Goal: Task Accomplishment & Management: Complete application form

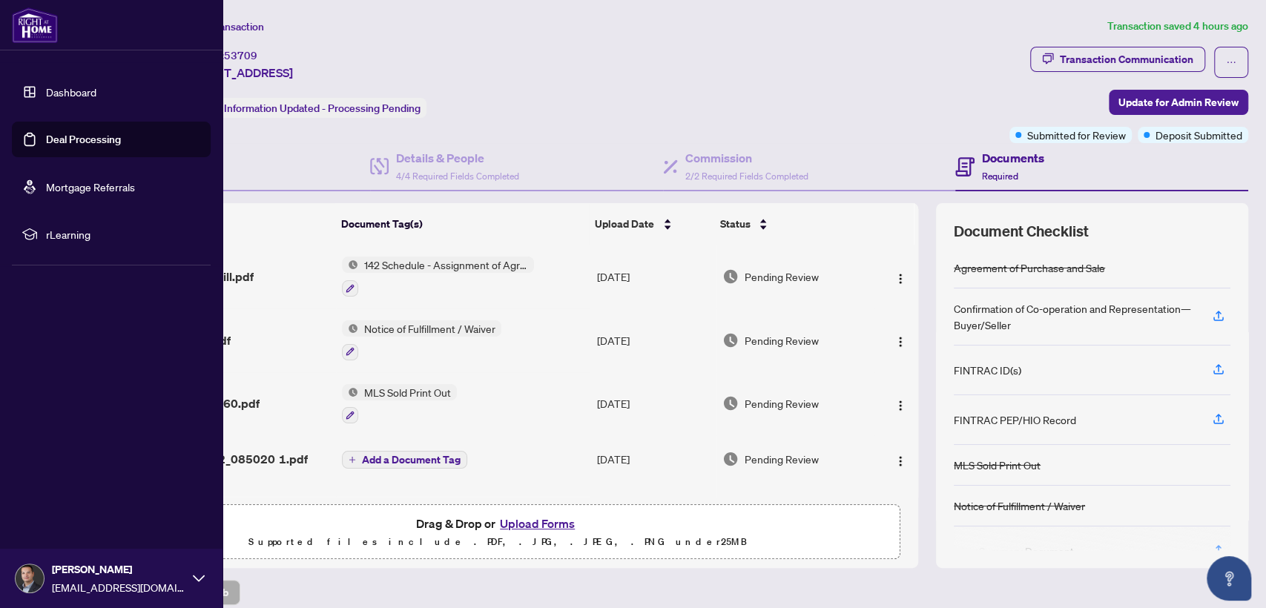
click at [73, 134] on link "Deal Processing" at bounding box center [83, 139] width 75 height 13
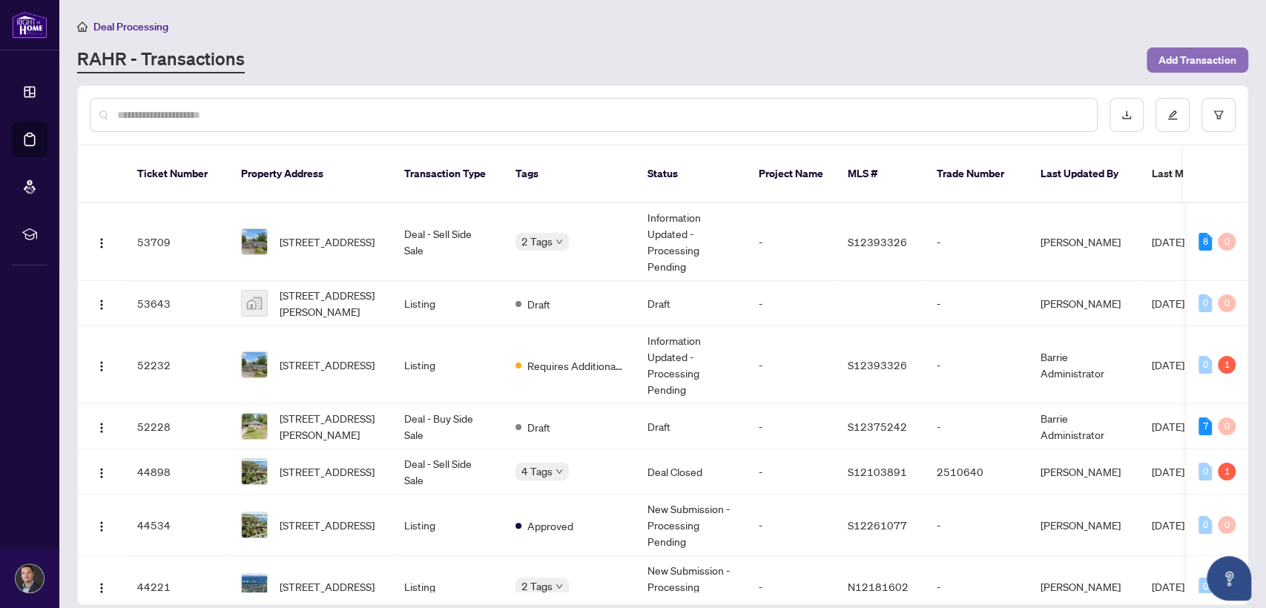
click at [1159, 56] on span "Add Transaction" at bounding box center [1198, 60] width 78 height 24
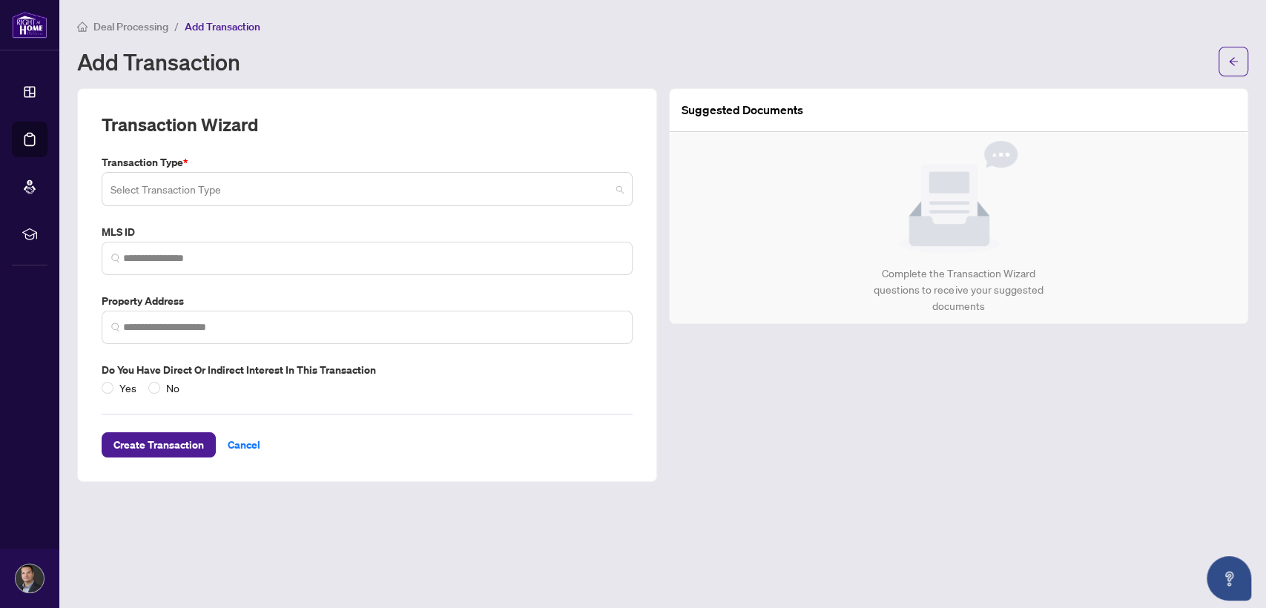
click at [227, 184] on input "search" at bounding box center [361, 191] width 500 height 33
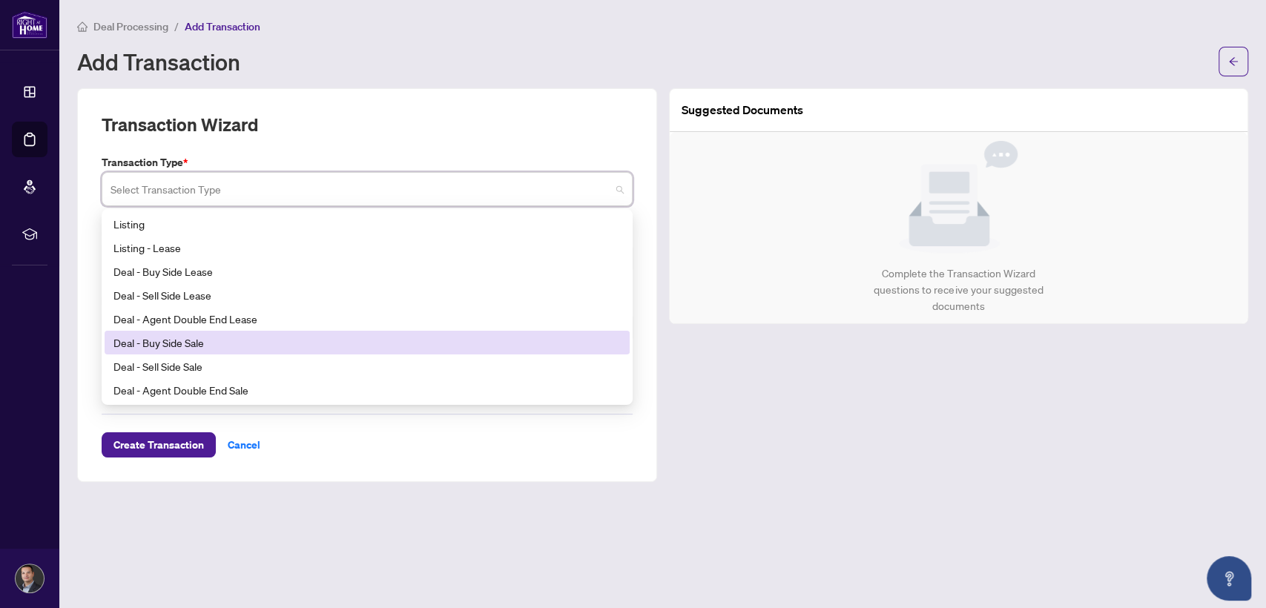
click at [202, 348] on div "Deal - Buy Side Sale" at bounding box center [366, 343] width 507 height 16
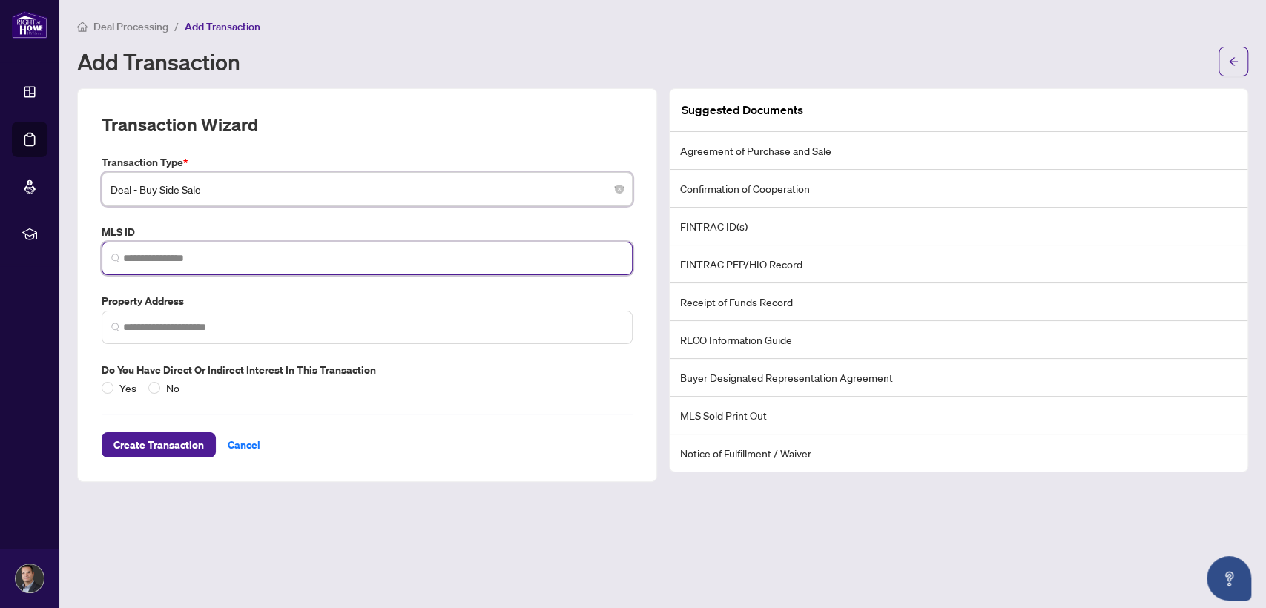
click at [252, 251] on input "search" at bounding box center [373, 259] width 500 height 16
paste input "*********"
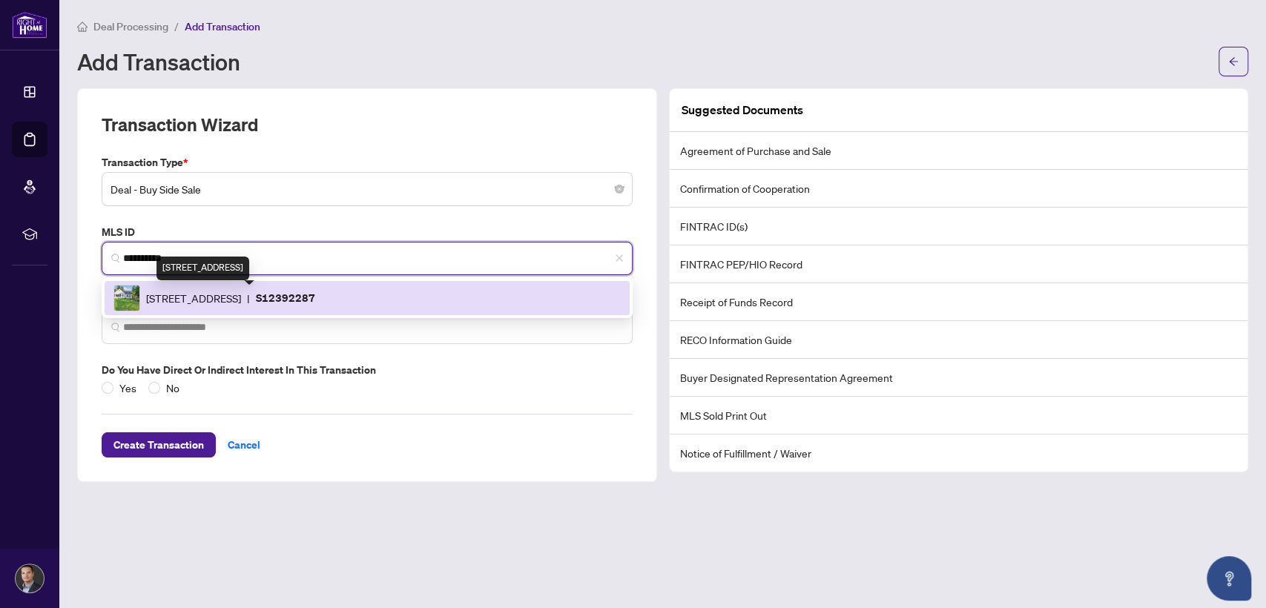
click at [241, 300] on span "[STREET_ADDRESS]" at bounding box center [193, 298] width 95 height 16
type input "*********"
type input "**********"
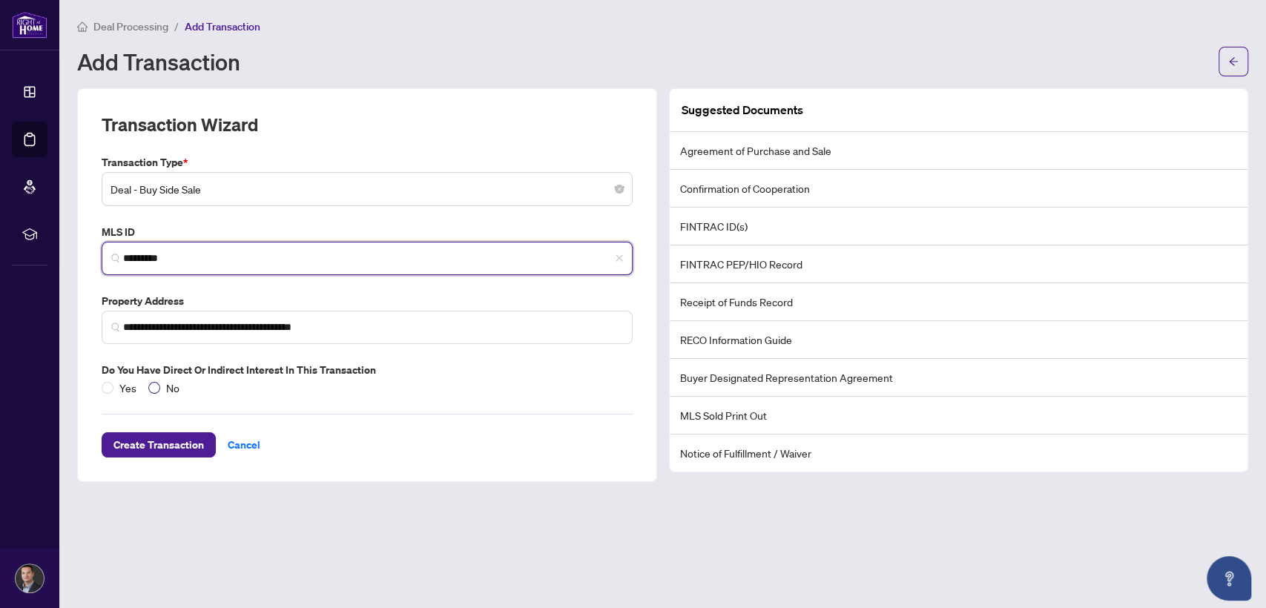
type input "*********"
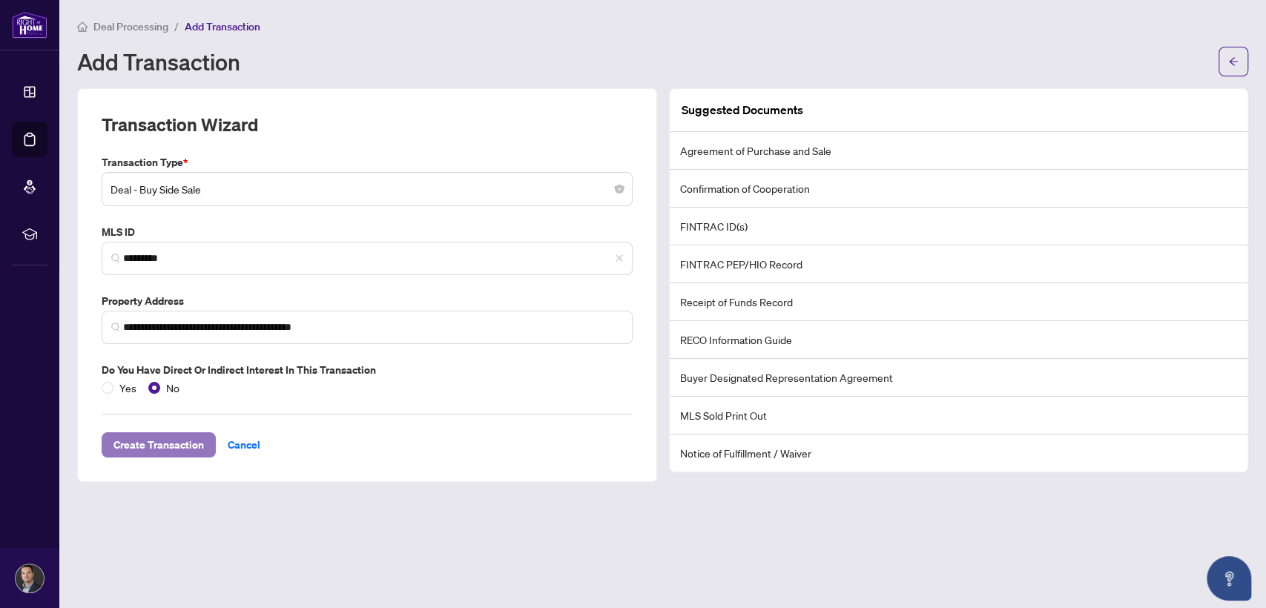
click at [159, 441] on span "Create Transaction" at bounding box center [158, 445] width 90 height 24
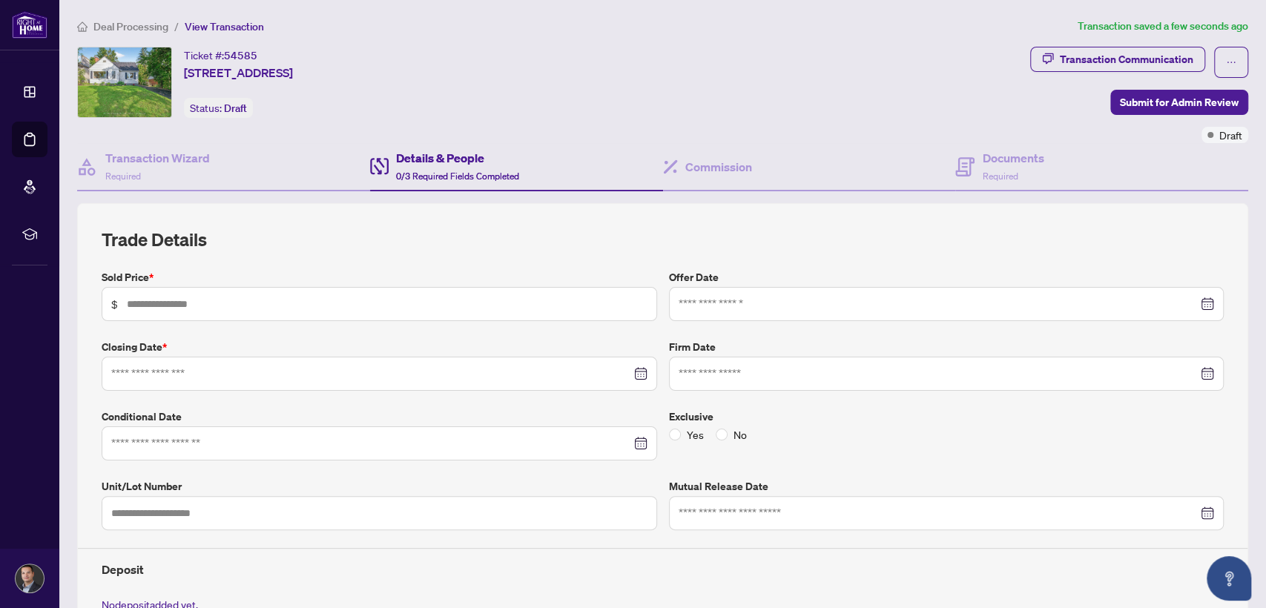
click at [1194, 305] on div at bounding box center [947, 304] width 536 height 16
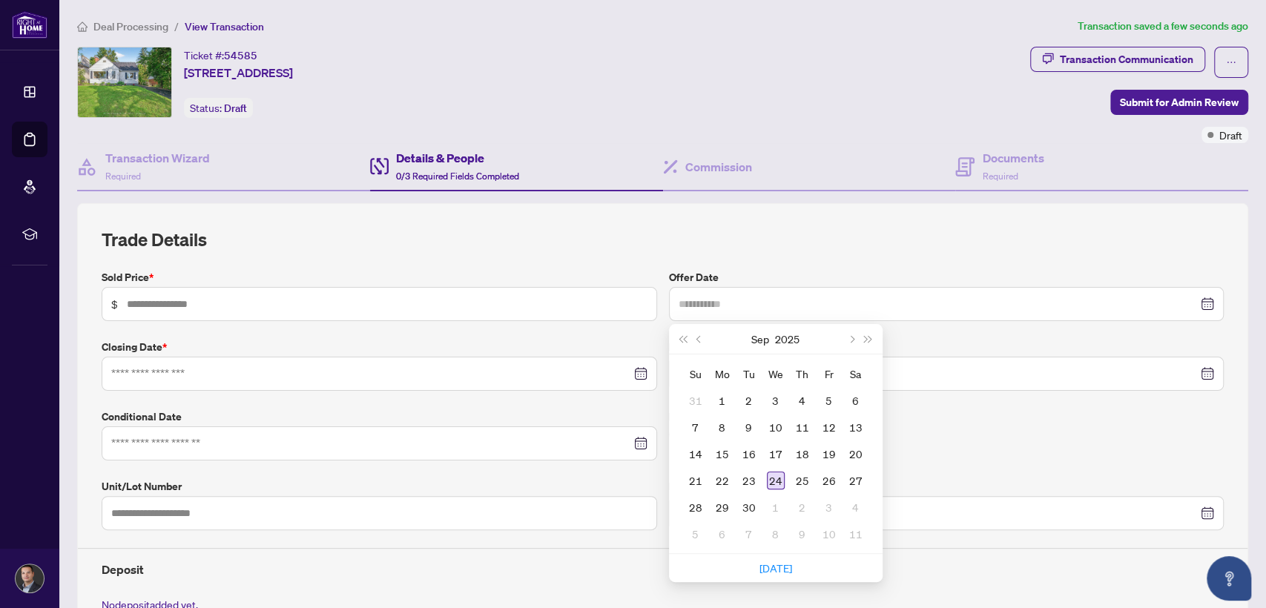
click at [768, 477] on div "24" at bounding box center [776, 481] width 18 height 18
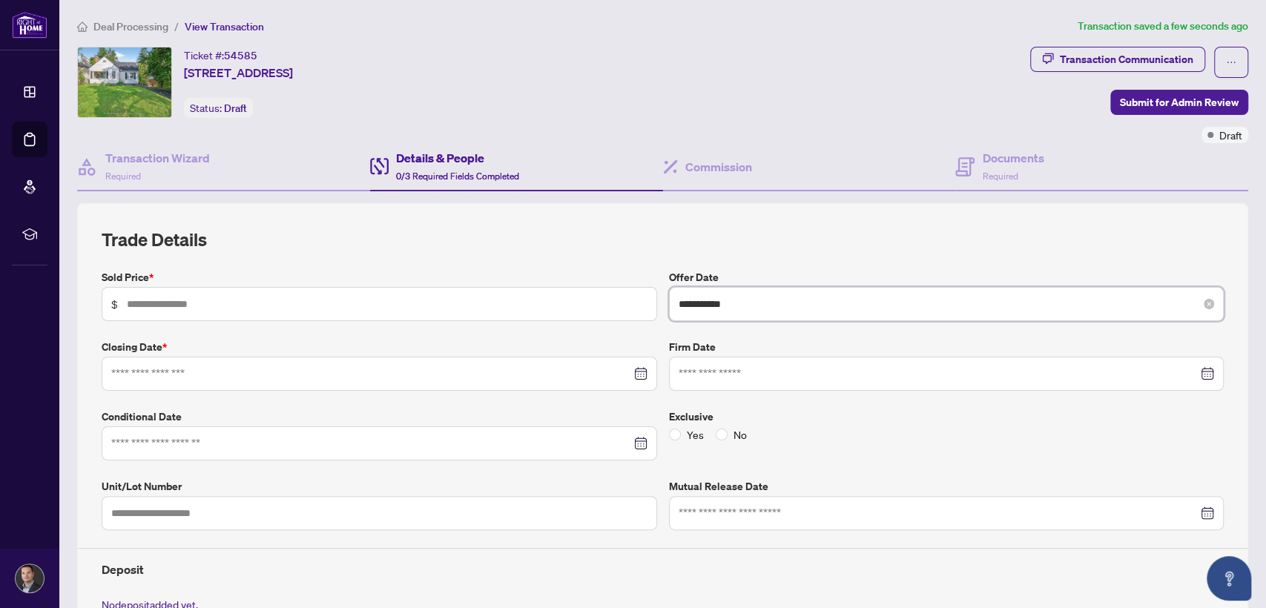
click at [1063, 305] on input "**********" at bounding box center [939, 304] width 520 height 16
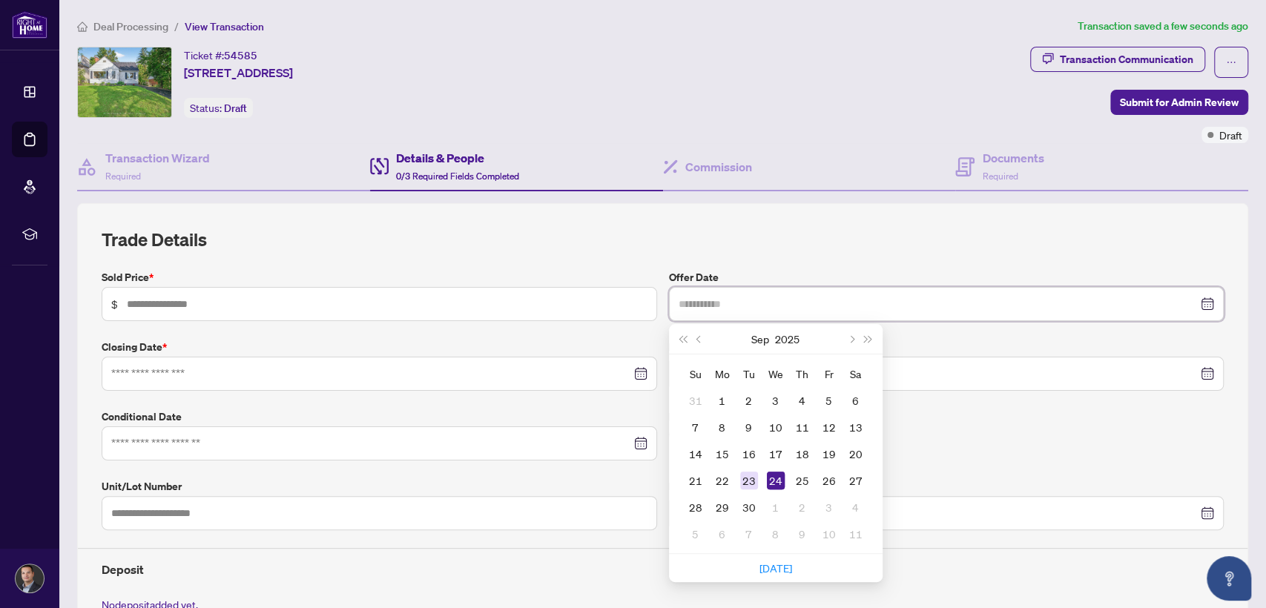
type input "**********"
click at [745, 472] on div "23" at bounding box center [749, 481] width 18 height 18
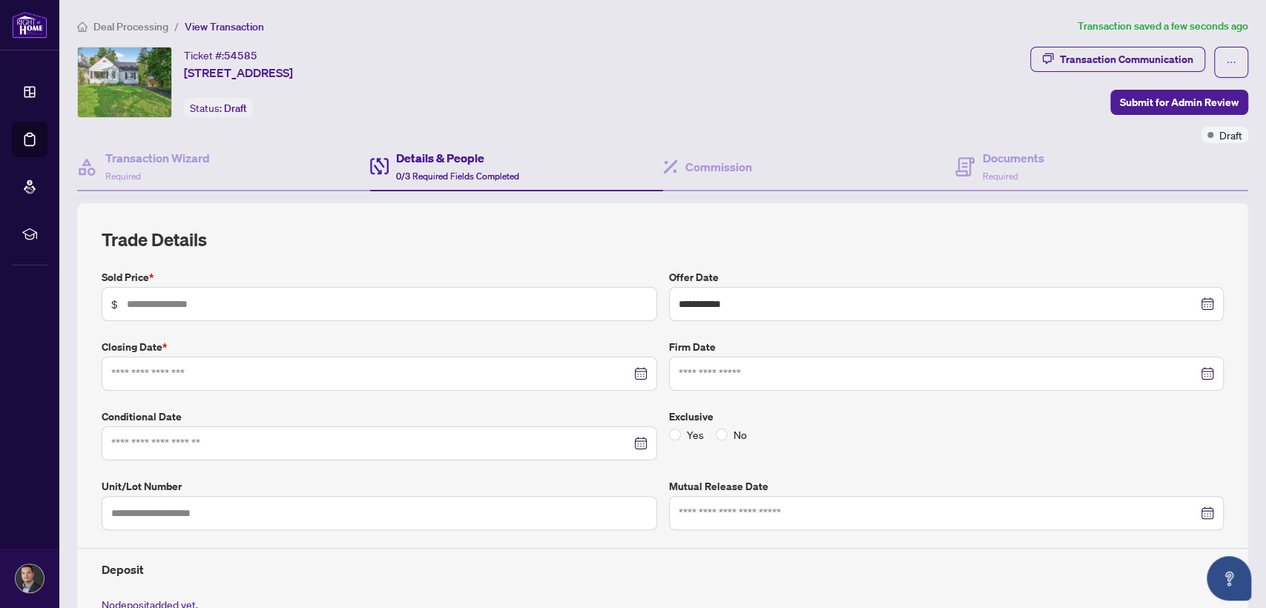
click at [633, 438] on div at bounding box center [379, 443] width 536 height 16
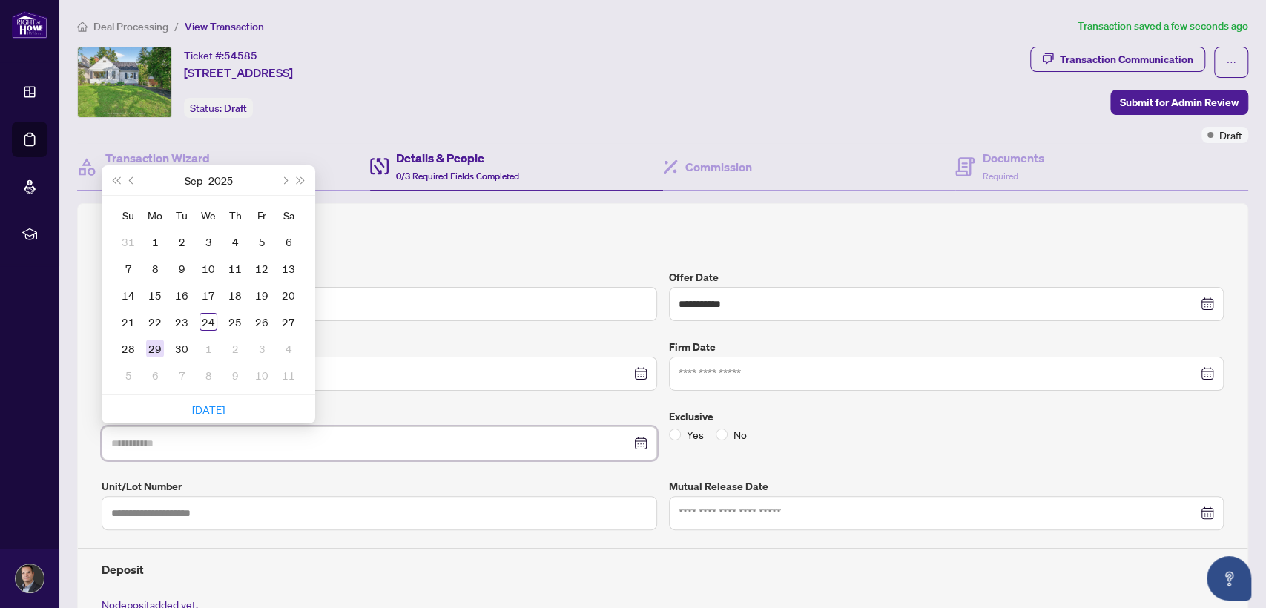
type input "**********"
click at [151, 346] on div "29" at bounding box center [155, 349] width 18 height 18
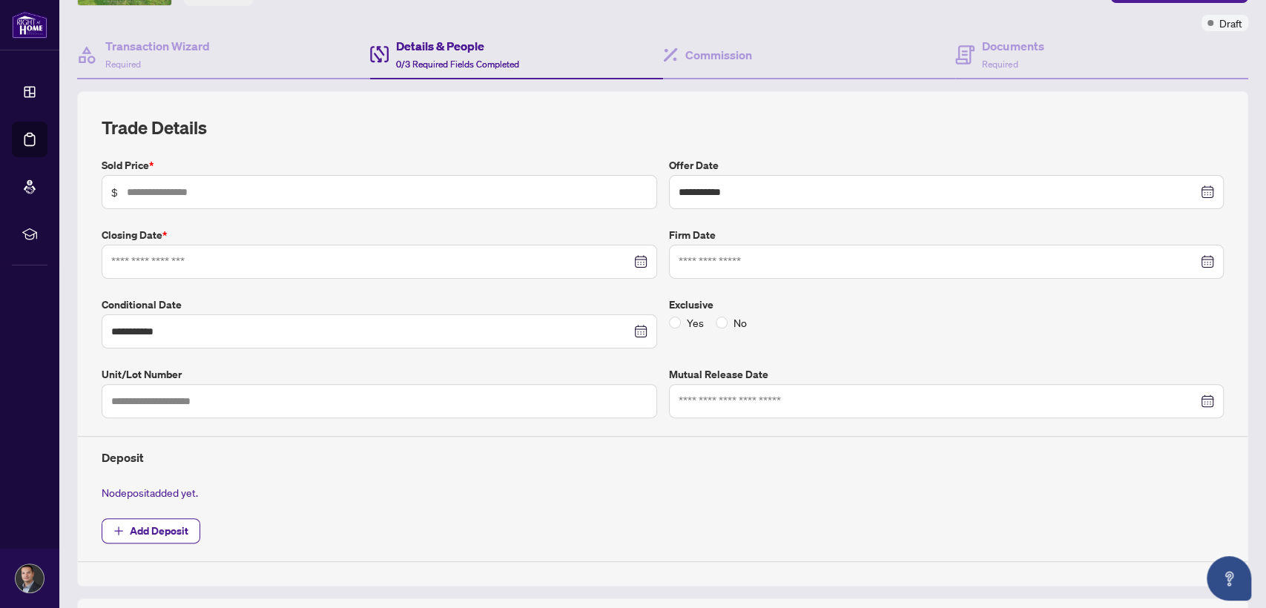
scroll to position [113, 0]
click at [997, 41] on h4 "Documents" at bounding box center [1013, 45] width 62 height 18
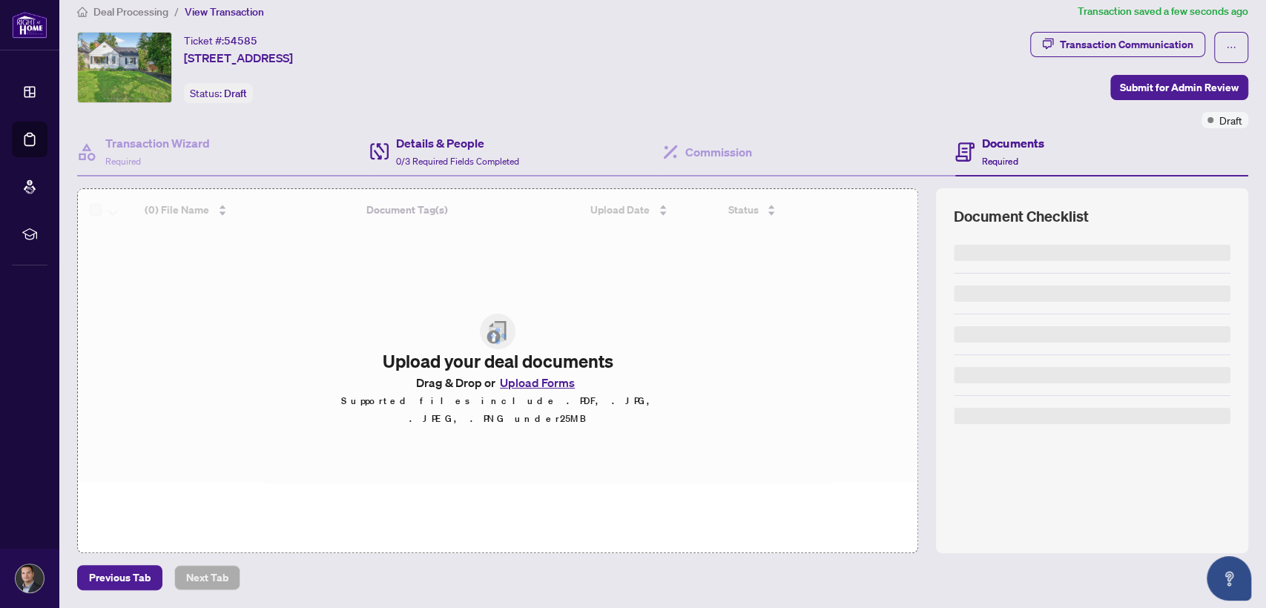
scroll to position [13, 0]
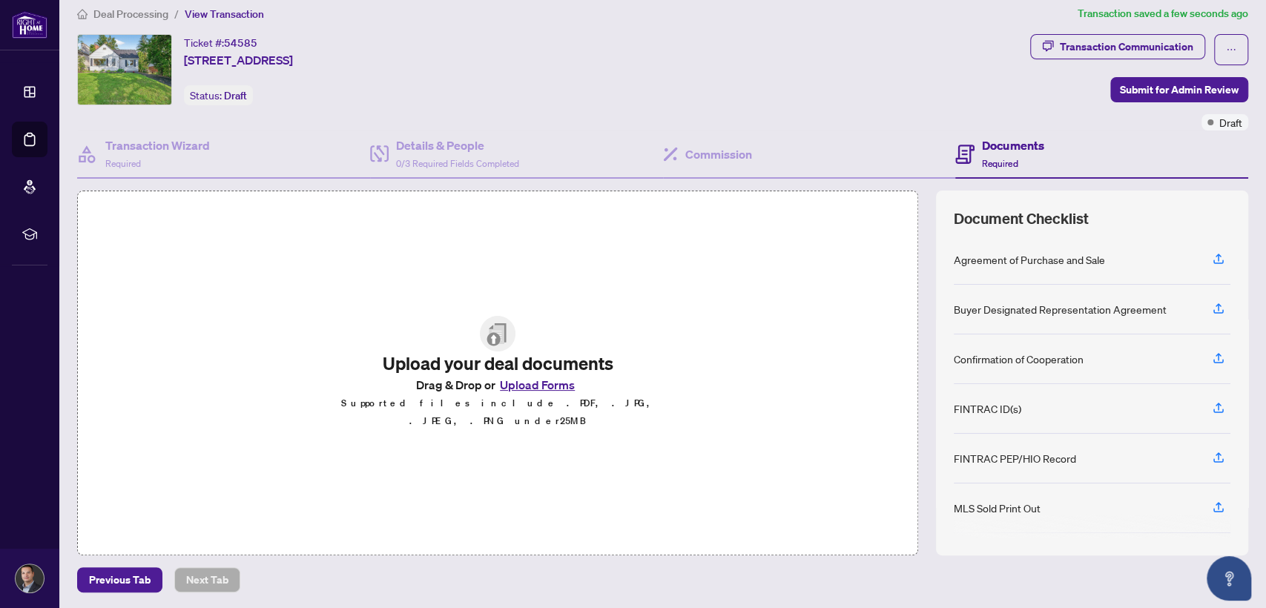
click at [539, 393] on button "Upload Forms" at bounding box center [538, 384] width 84 height 19
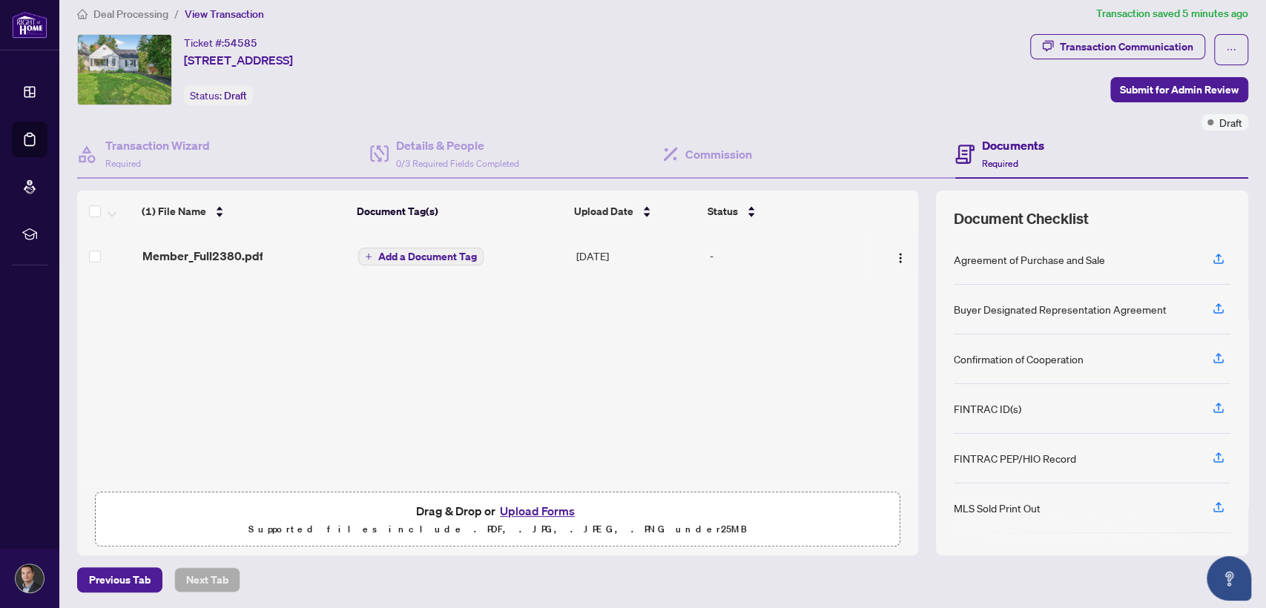
click at [363, 348] on div "Member_Full2380.pdf Add a Document Tag [DATE] -" at bounding box center [497, 358] width 841 height 252
click at [510, 504] on button "Upload Forms" at bounding box center [538, 510] width 84 height 19
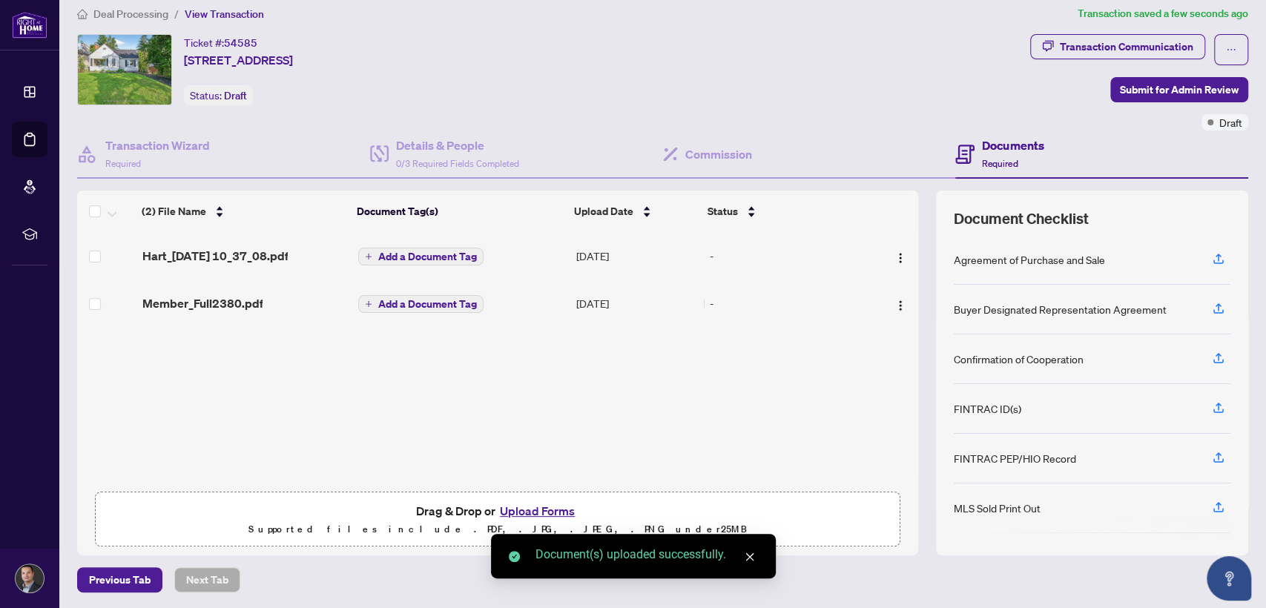
click at [280, 303] on div "Member_Full2380.pdf" at bounding box center [244, 303] width 204 height 18
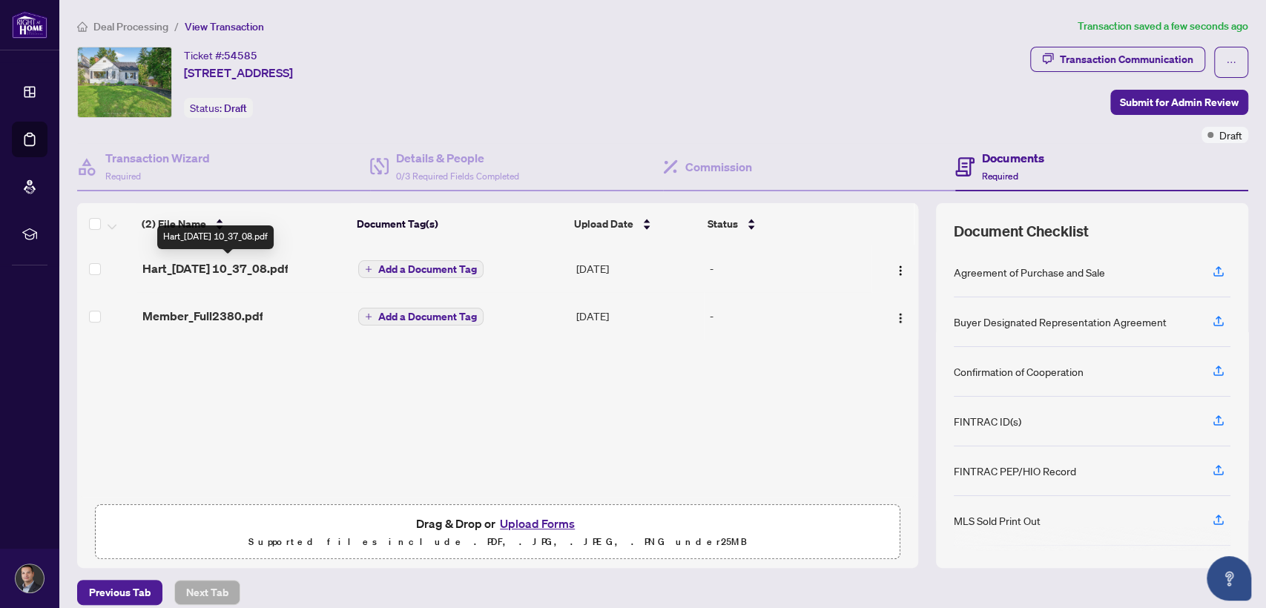
click at [288, 269] on span "Hart_[DATE] 10_37_08.pdf" at bounding box center [215, 269] width 146 height 18
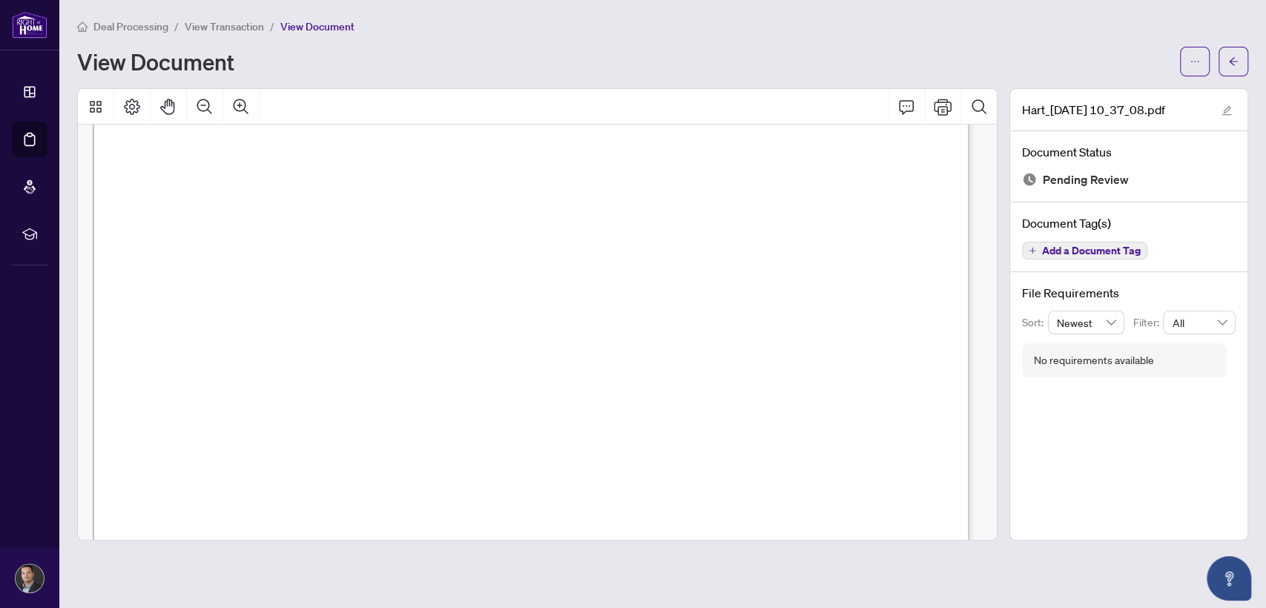
scroll to position [9449, 0]
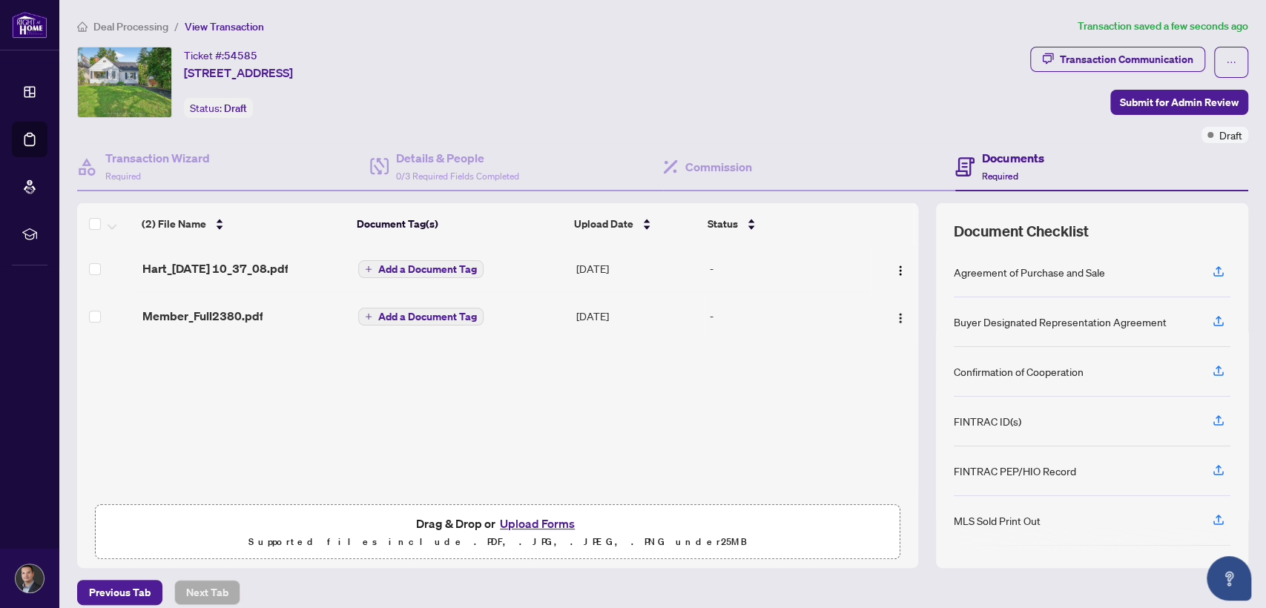
click at [383, 269] on span "Add a Document Tag" at bounding box center [427, 269] width 99 height 10
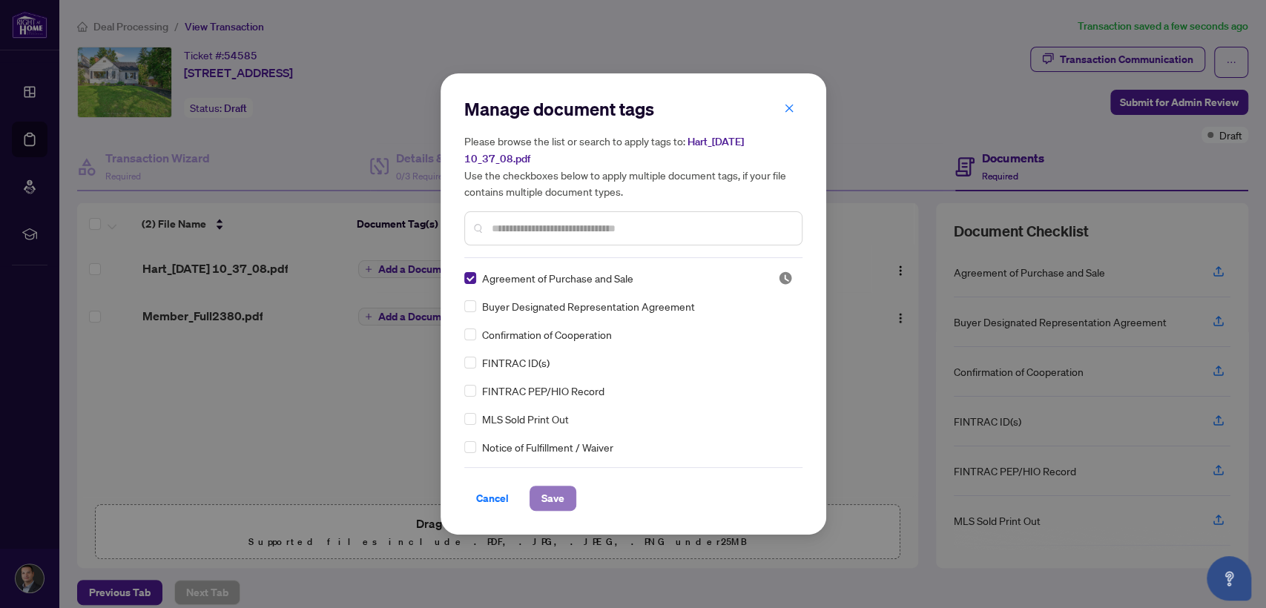
click at [539, 487] on button "Save" at bounding box center [553, 498] width 47 height 25
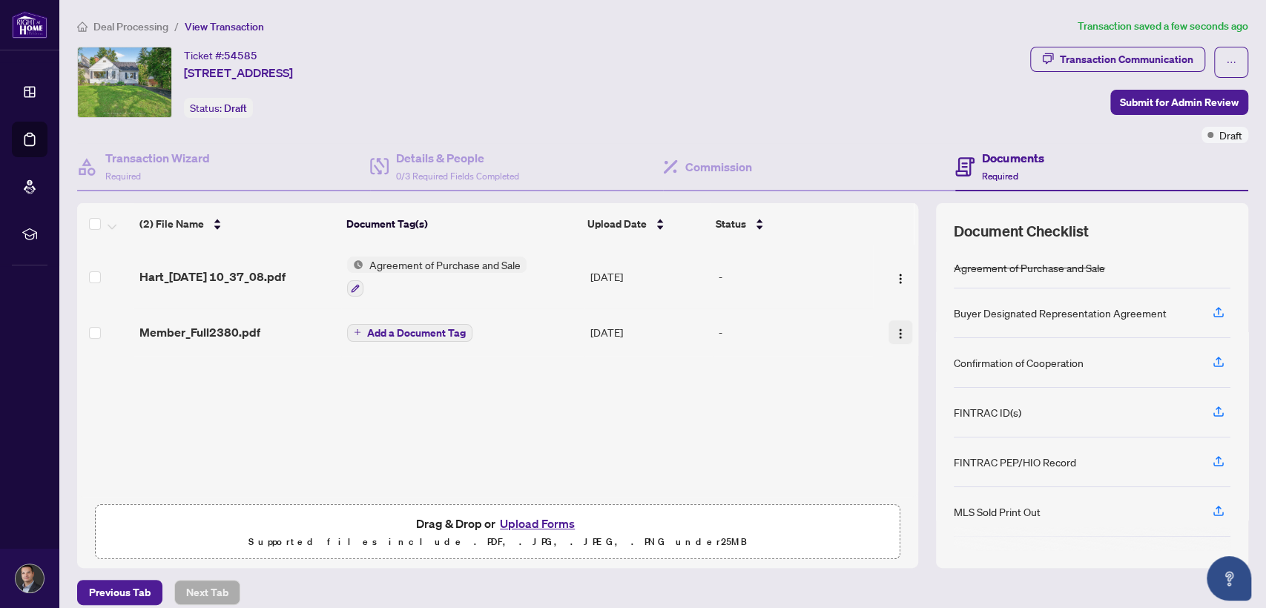
click at [895, 329] on img "button" at bounding box center [901, 334] width 12 height 12
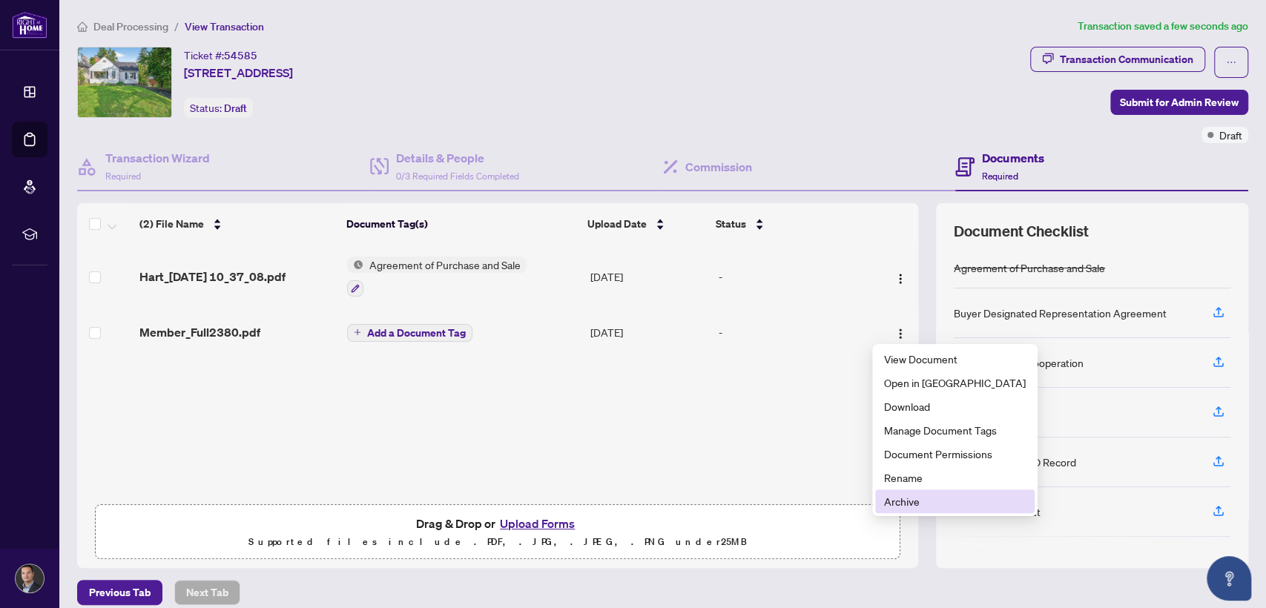
click at [895, 496] on span "Archive" at bounding box center [955, 501] width 142 height 16
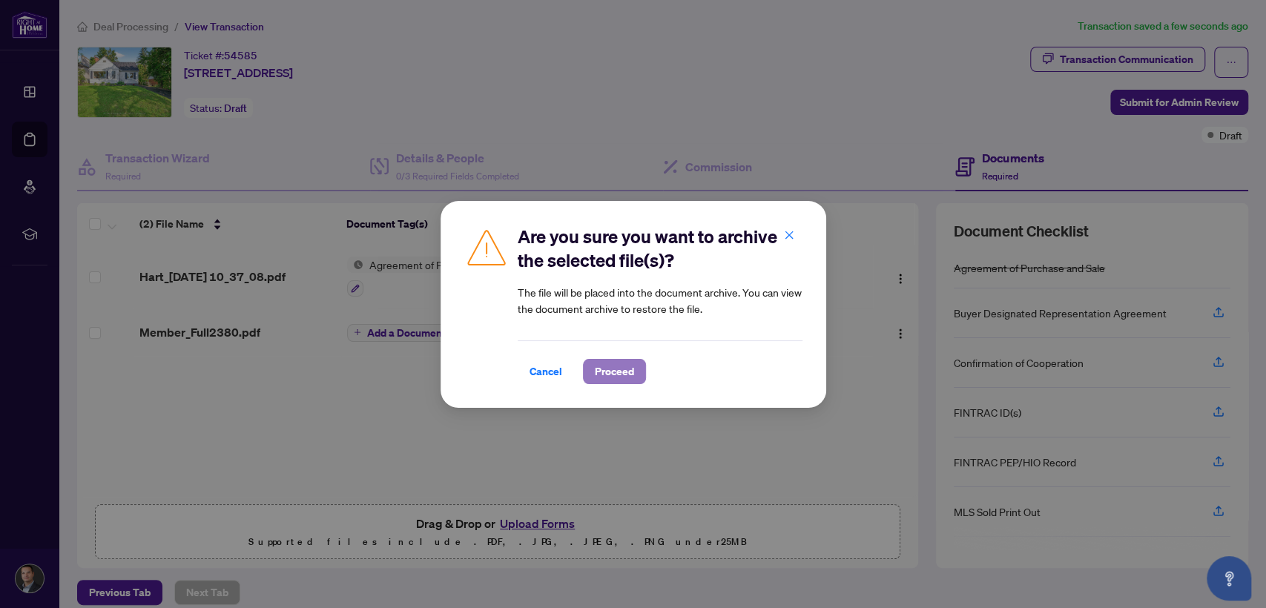
click at [611, 373] on span "Proceed" at bounding box center [614, 372] width 39 height 24
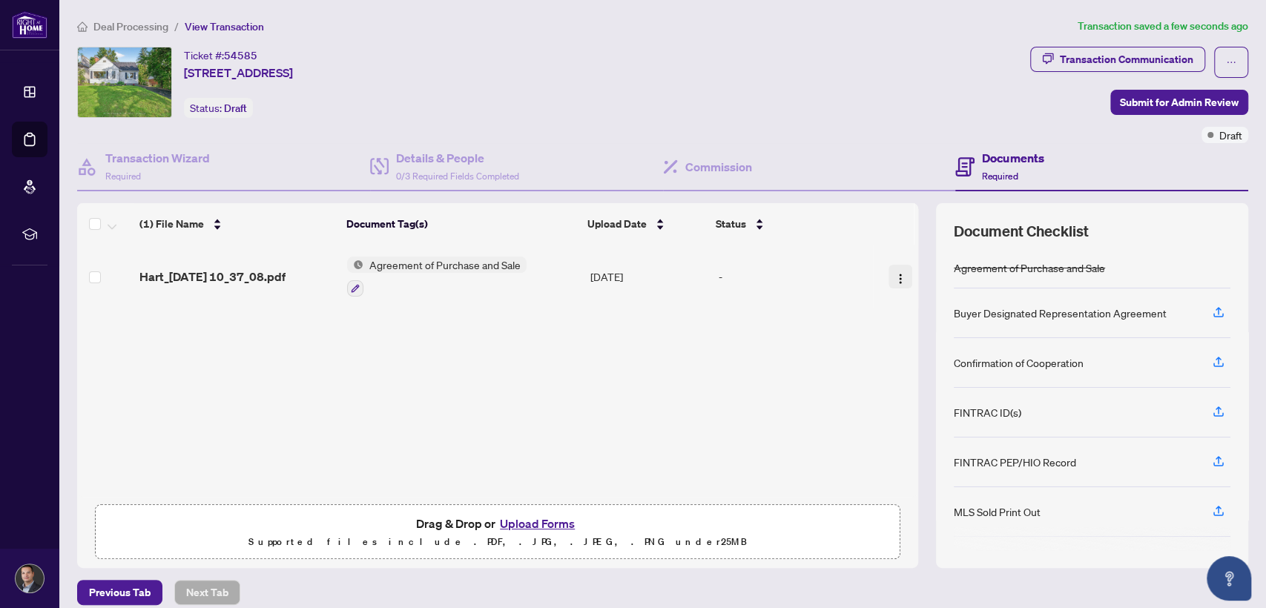
click at [895, 273] on img "button" at bounding box center [901, 279] width 12 height 12
click at [355, 280] on button "button" at bounding box center [355, 288] width 16 height 16
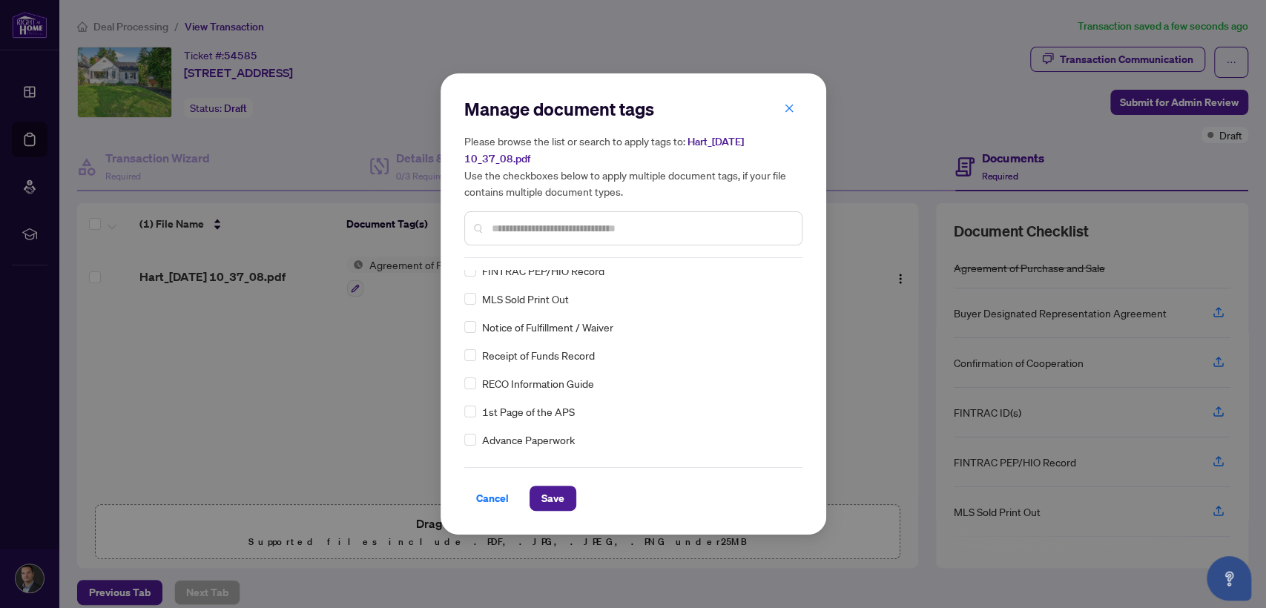
scroll to position [240, 0]
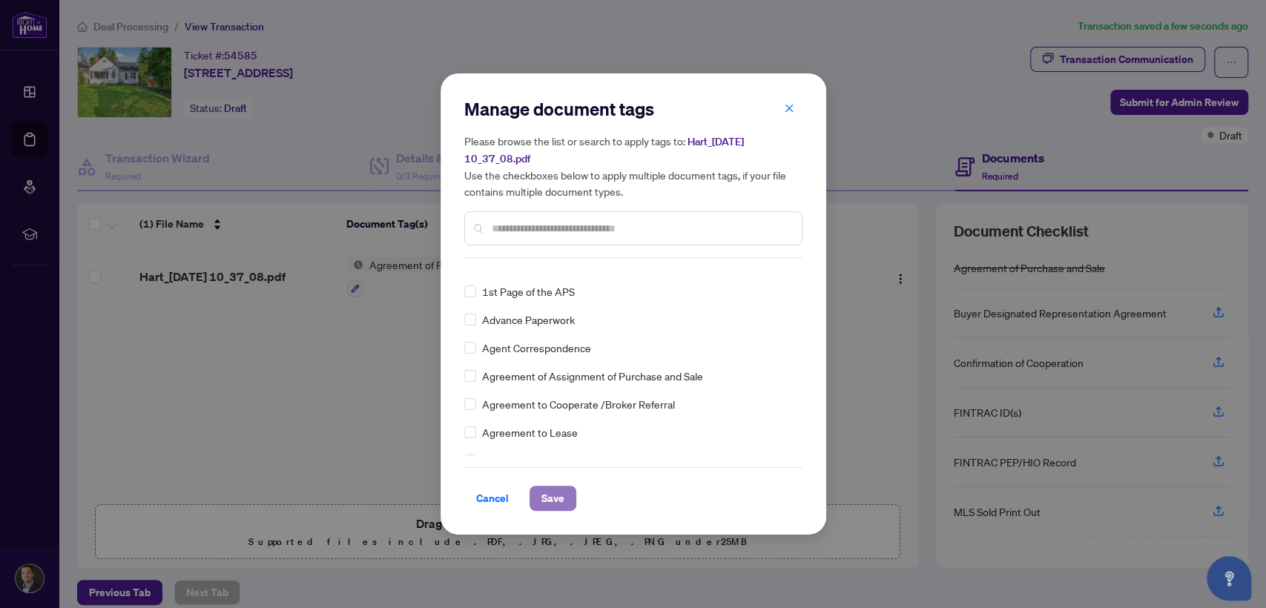
click at [556, 495] on span "Save" at bounding box center [552, 499] width 23 height 24
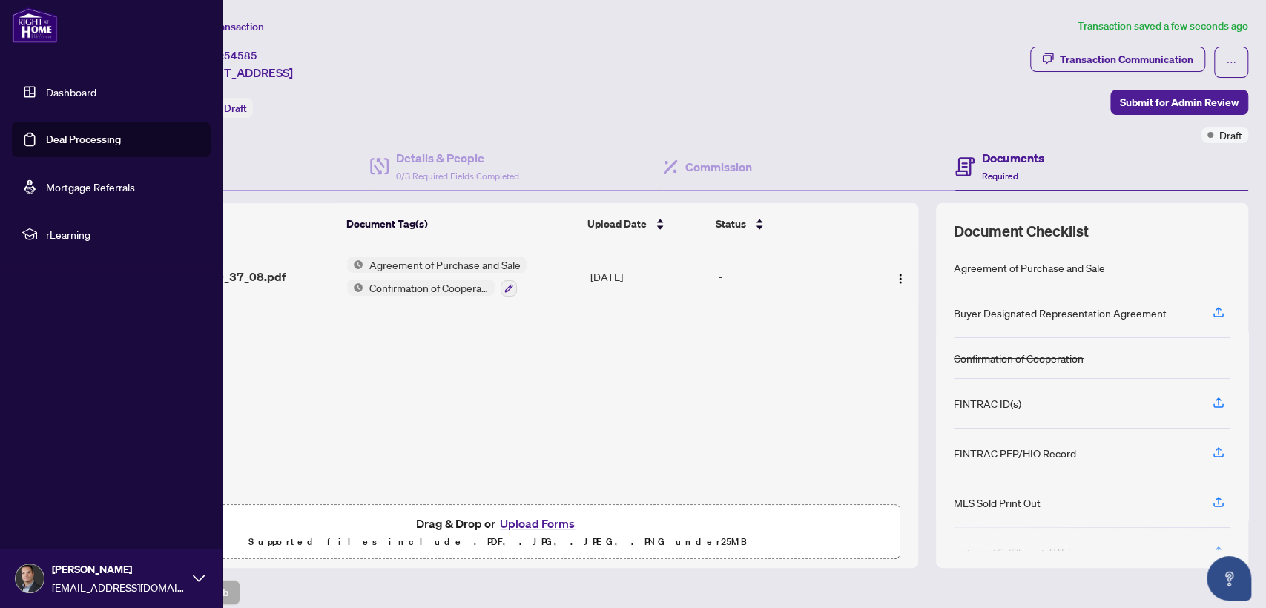
click at [78, 94] on link "Dashboard" at bounding box center [71, 91] width 50 height 13
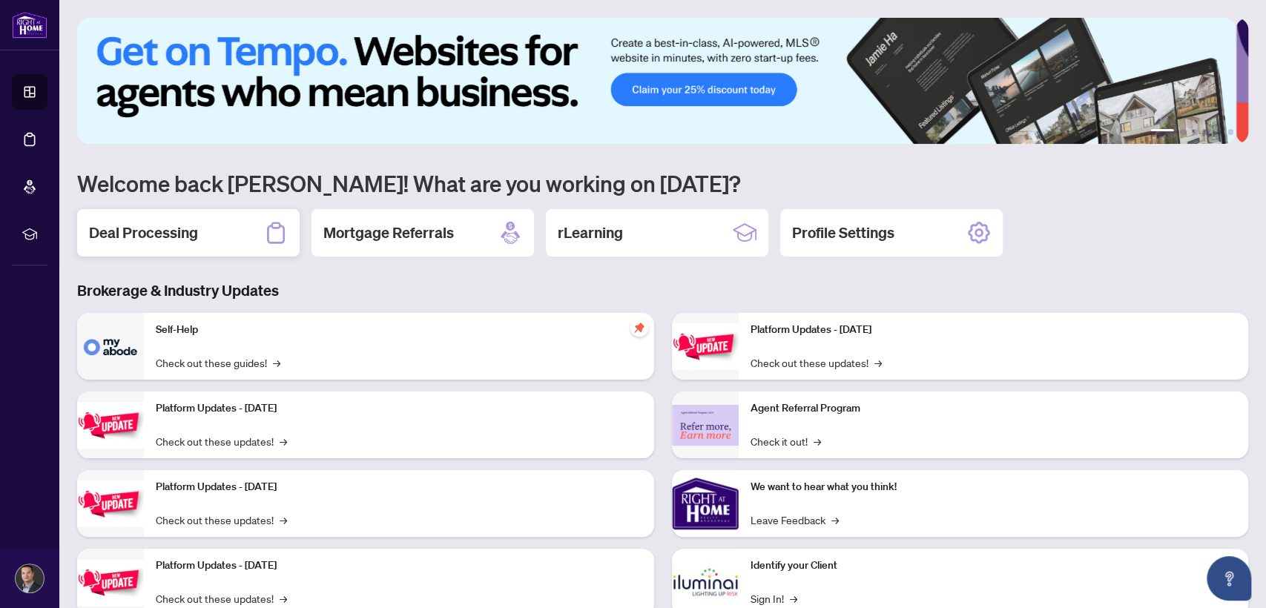
click at [176, 237] on h2 "Deal Processing" at bounding box center [143, 233] width 109 height 21
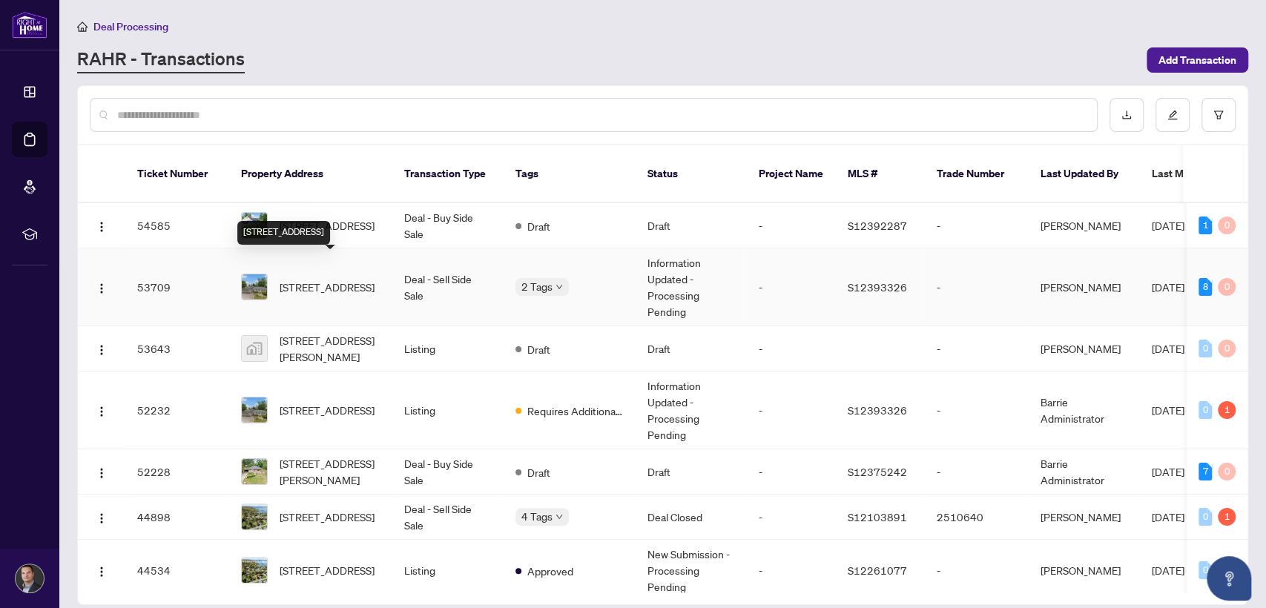
click at [335, 279] on span "[STREET_ADDRESS]" at bounding box center [327, 287] width 95 height 16
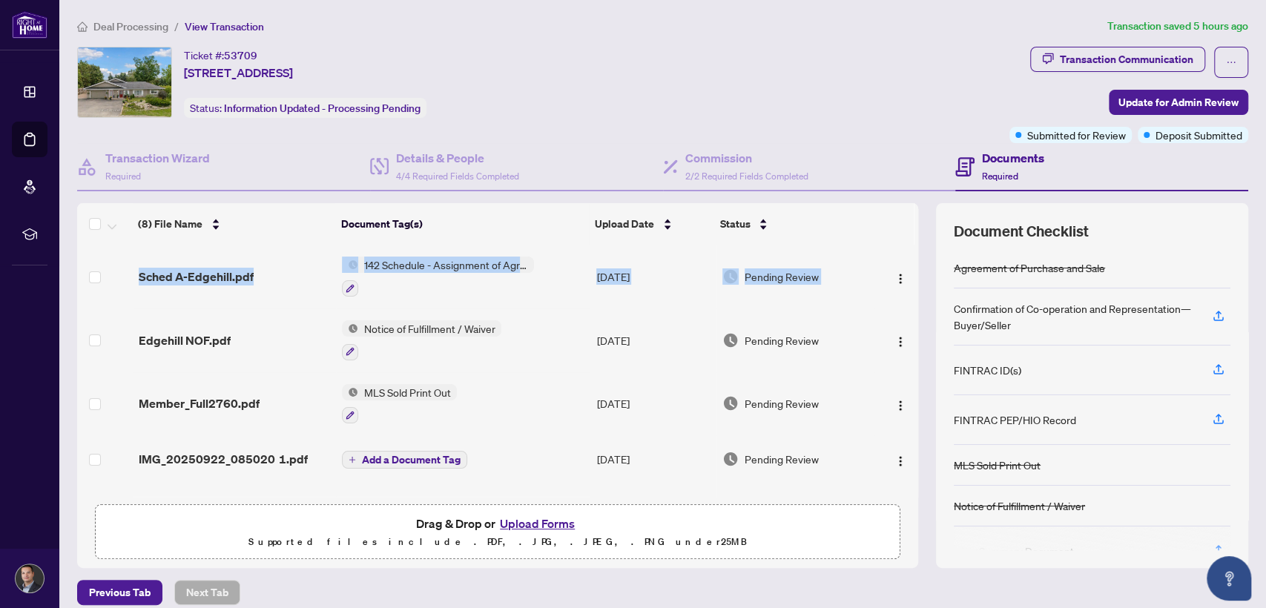
drag, startPoint x: 901, startPoint y: 275, endPoint x: 904, endPoint y: 289, distance: 14.4
click at [904, 289] on div "Sched A-Edgehill.pdf 142 Schedule - Assignment of Agreement of Purchase and Sal…" at bounding box center [497, 371] width 841 height 252
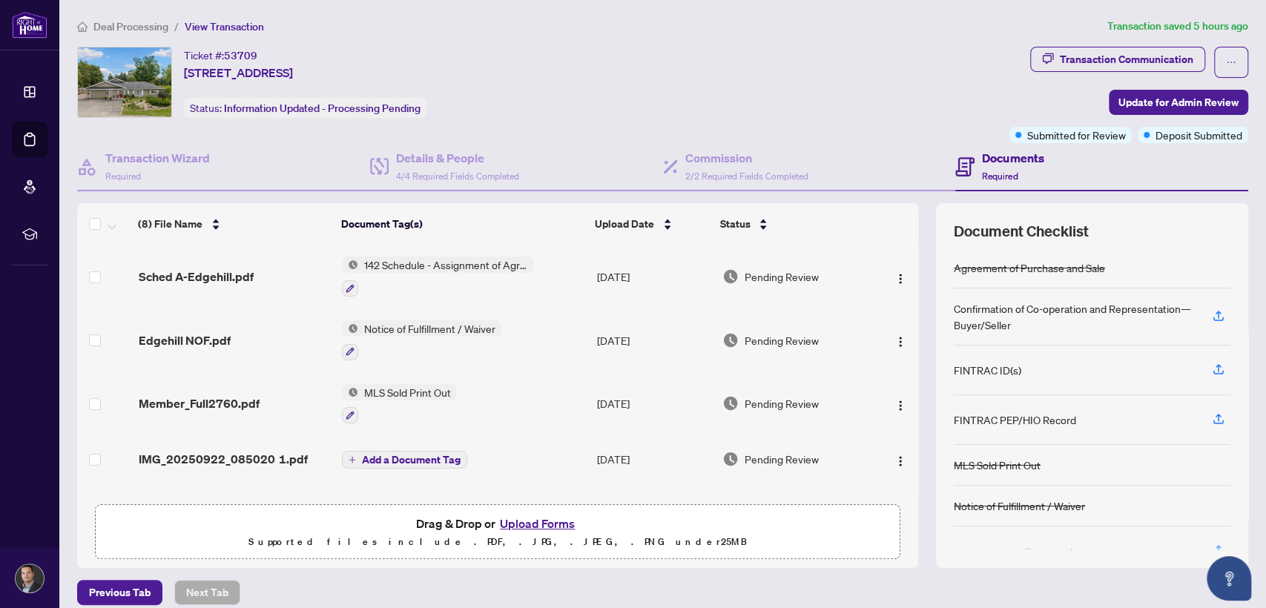
click at [802, 98] on div "Ticket #: 53709 [STREET_ADDRESS] Status: Information Updated - Processing Pendi…" at bounding box center [540, 82] width 926 height 71
drag, startPoint x: 906, startPoint y: 302, endPoint x: 903, endPoint y: 367, distance: 65.3
click at [903, 367] on div "(8) File Name Document Tag(s) Upload Date Status Sched A-Edgehill.pdf 142 Sched…" at bounding box center [662, 385] width 1171 height 365
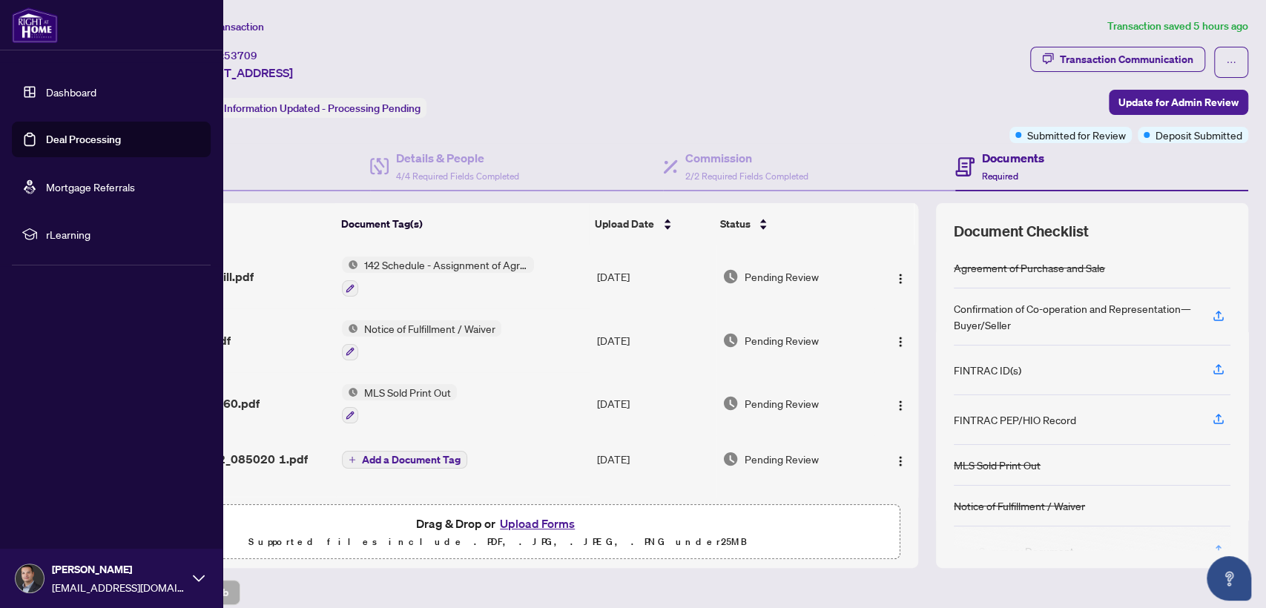
click at [46, 91] on link "Dashboard" at bounding box center [71, 91] width 50 height 13
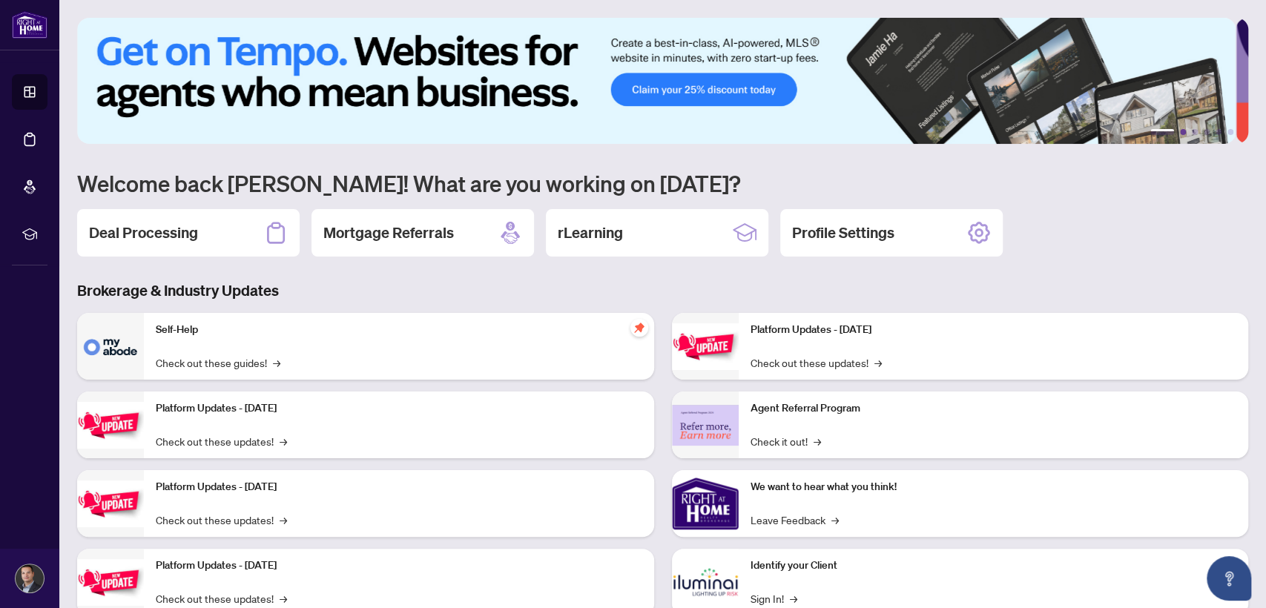
click at [1180, 131] on button "2" at bounding box center [1183, 132] width 6 height 6
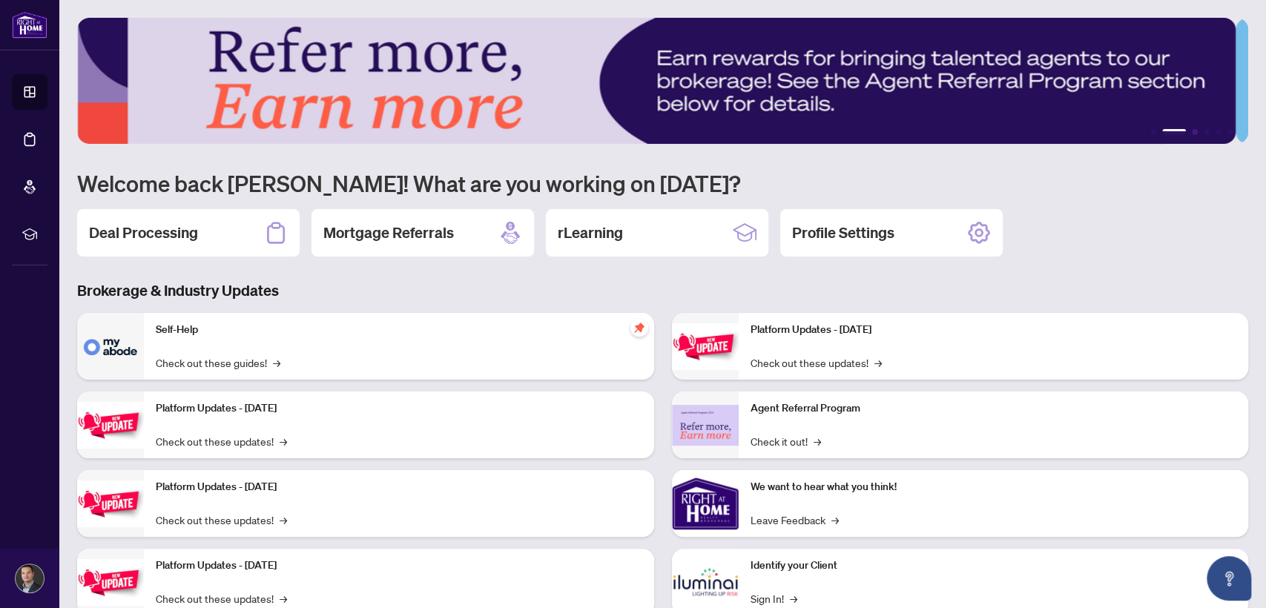
click at [1192, 131] on button "3" at bounding box center [1195, 132] width 6 height 6
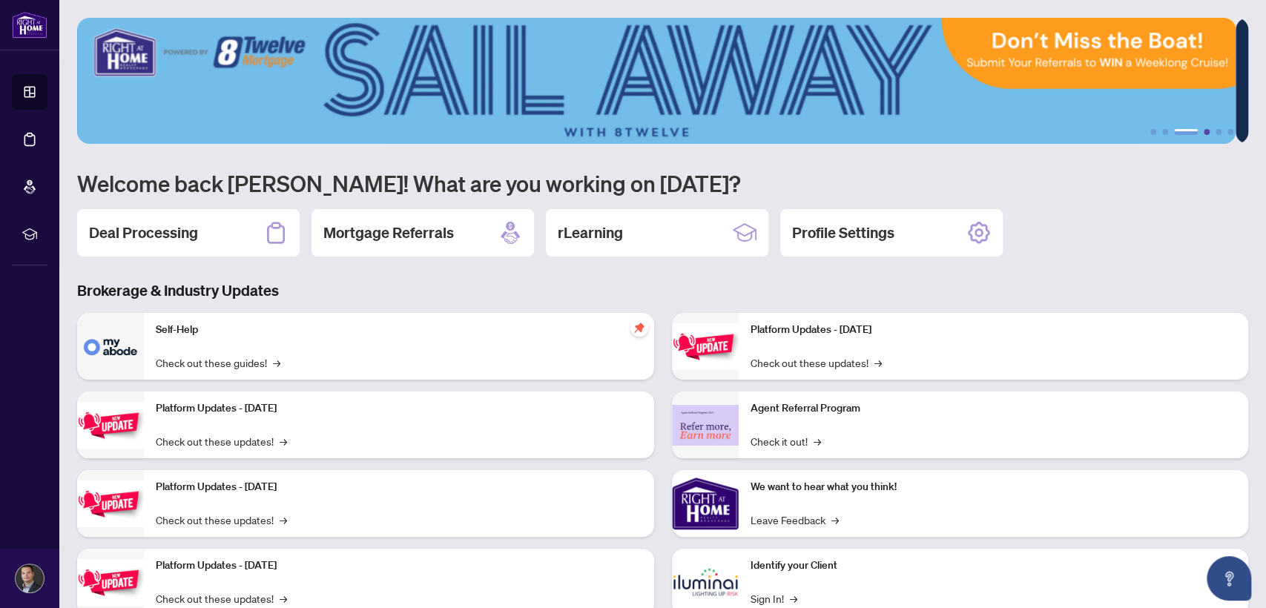
click at [1204, 131] on button "4" at bounding box center [1207, 132] width 6 height 6
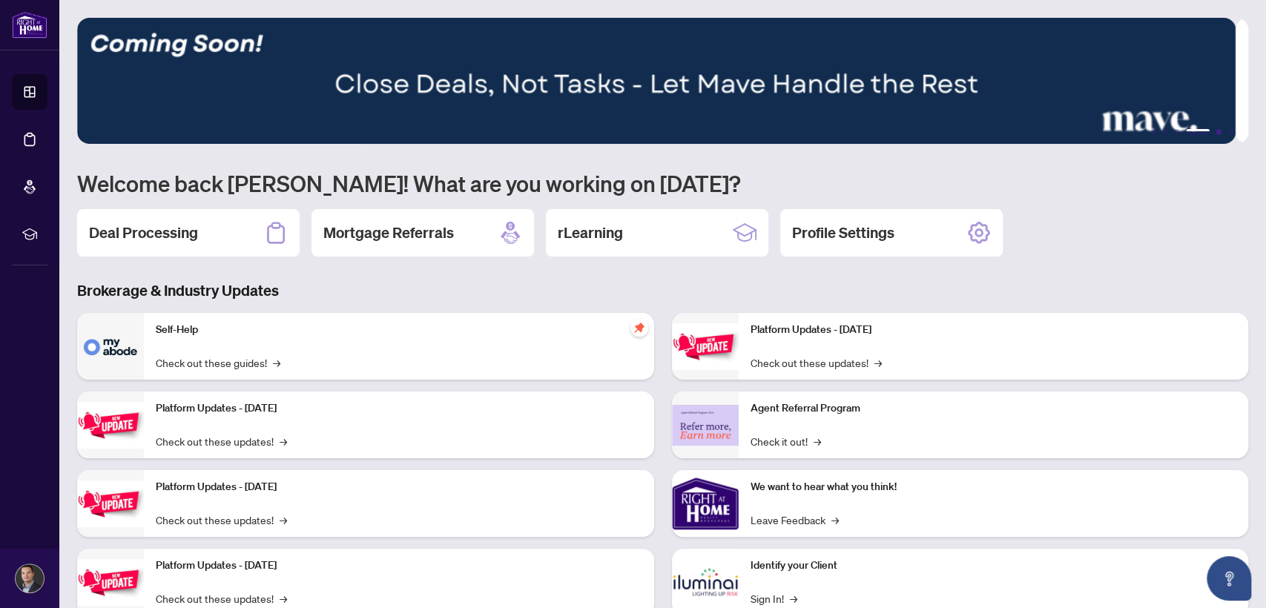
click at [1216, 131] on button "5" at bounding box center [1219, 132] width 6 height 6
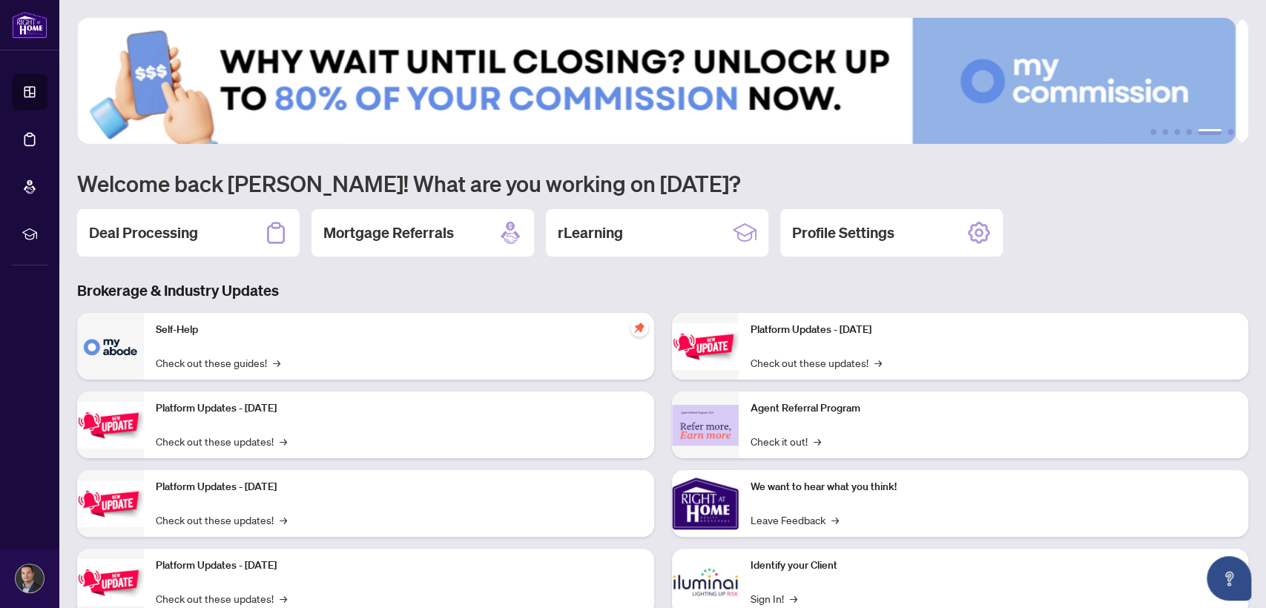
click at [932, 67] on img at bounding box center [656, 81] width 1159 height 126
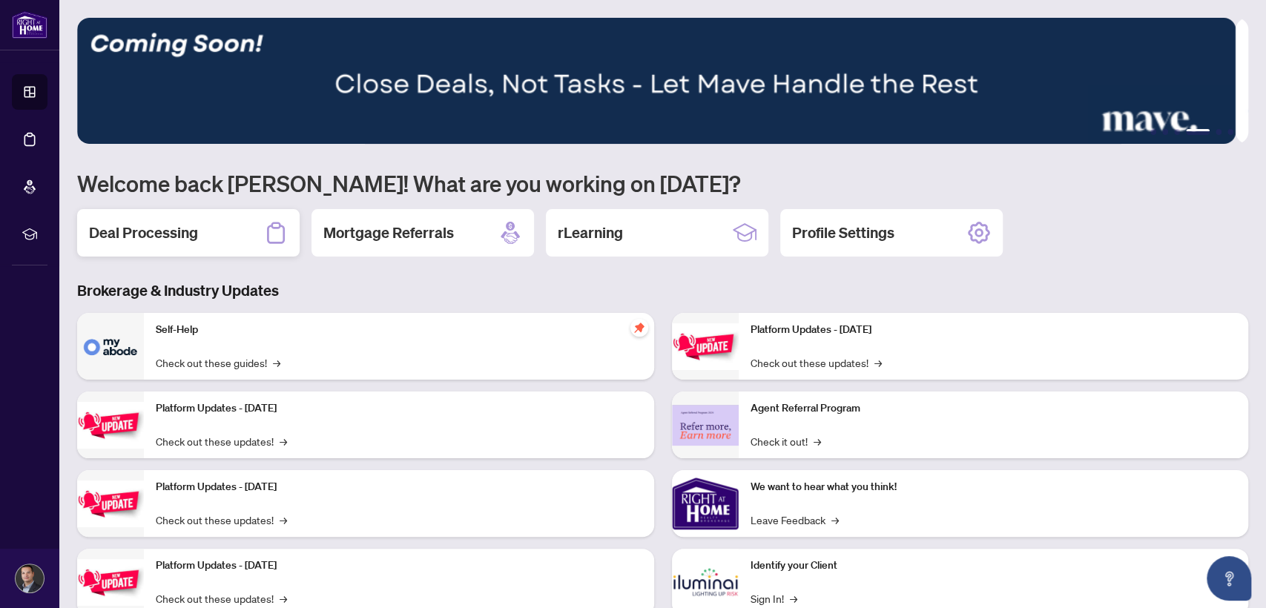
click at [207, 227] on div "Deal Processing" at bounding box center [188, 232] width 223 height 47
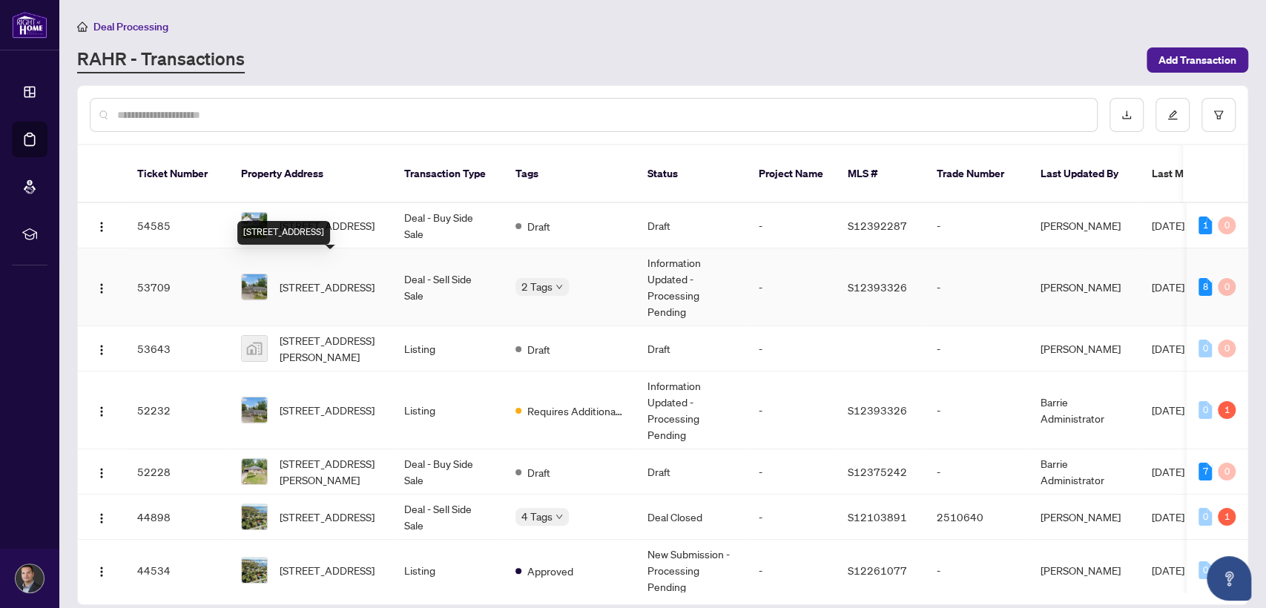
click at [332, 279] on span "[STREET_ADDRESS]" at bounding box center [327, 287] width 95 height 16
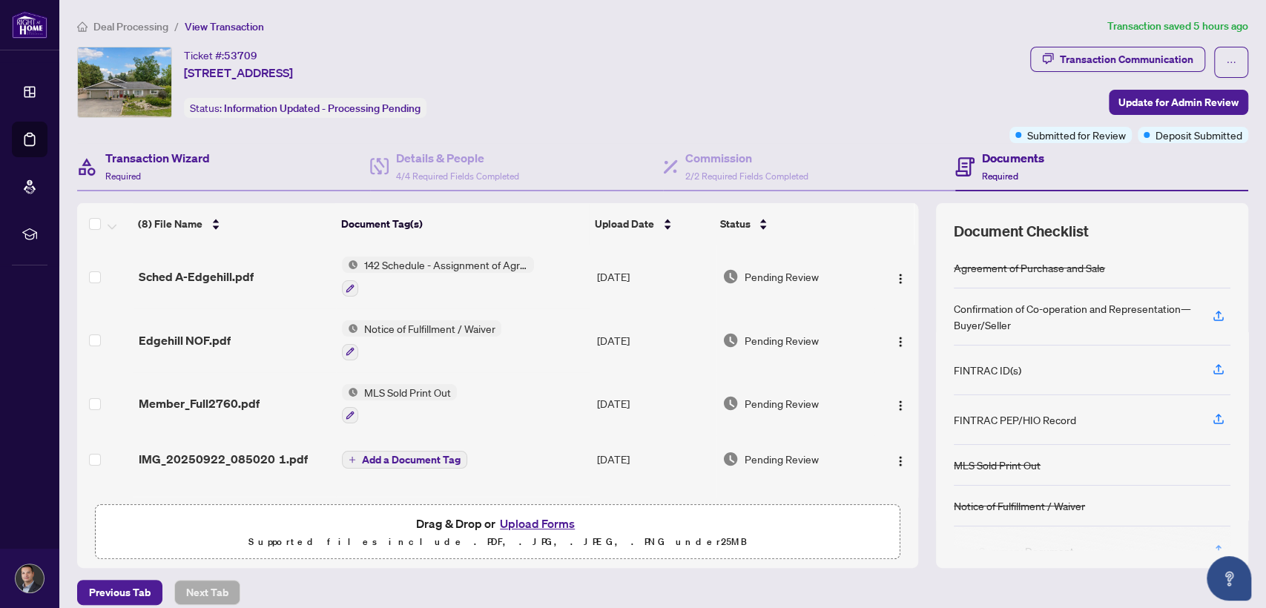
click at [218, 166] on div "Transaction Wizard Required" at bounding box center [223, 167] width 293 height 48
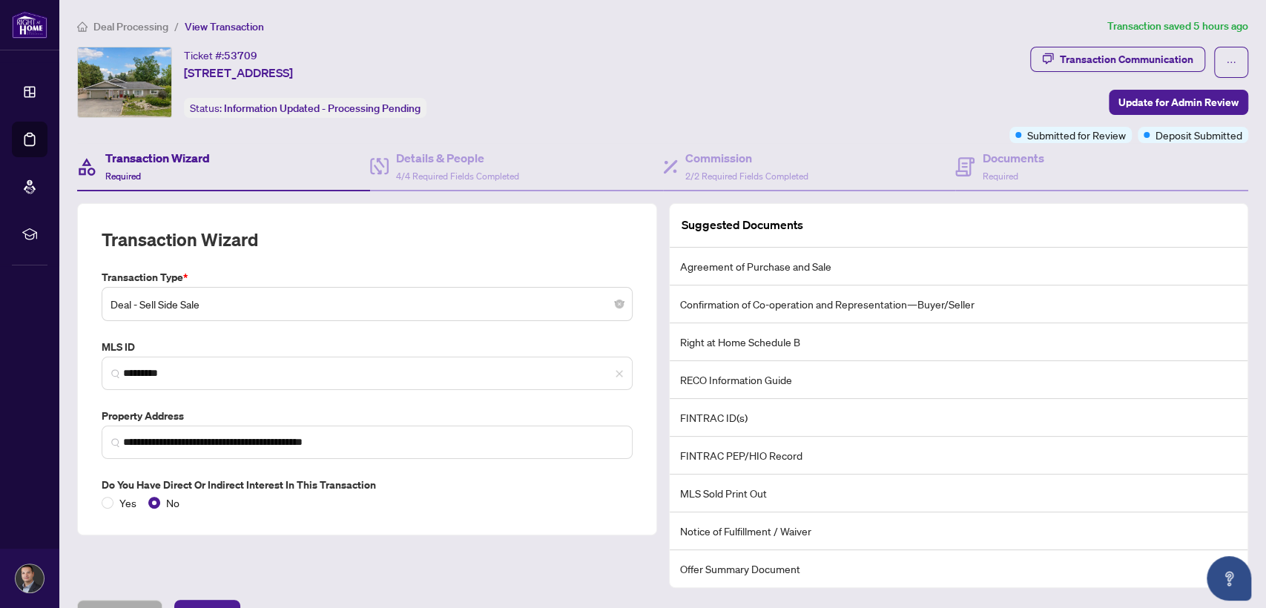
scroll to position [31, 0]
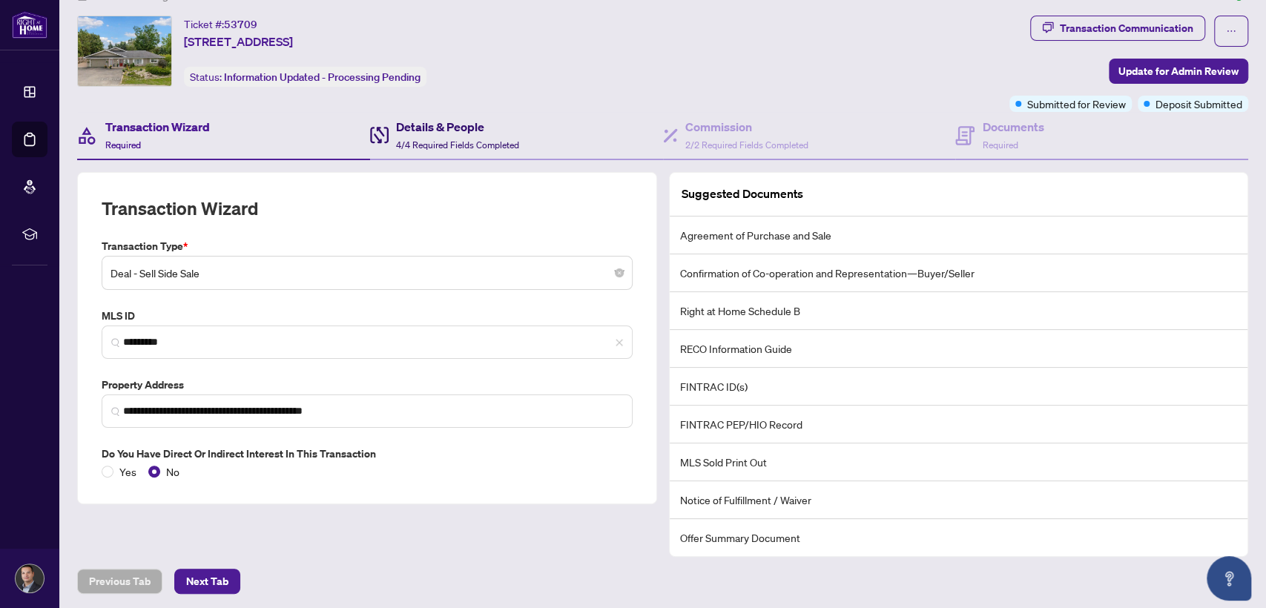
click at [429, 123] on h4 "Details & People" at bounding box center [457, 127] width 123 height 18
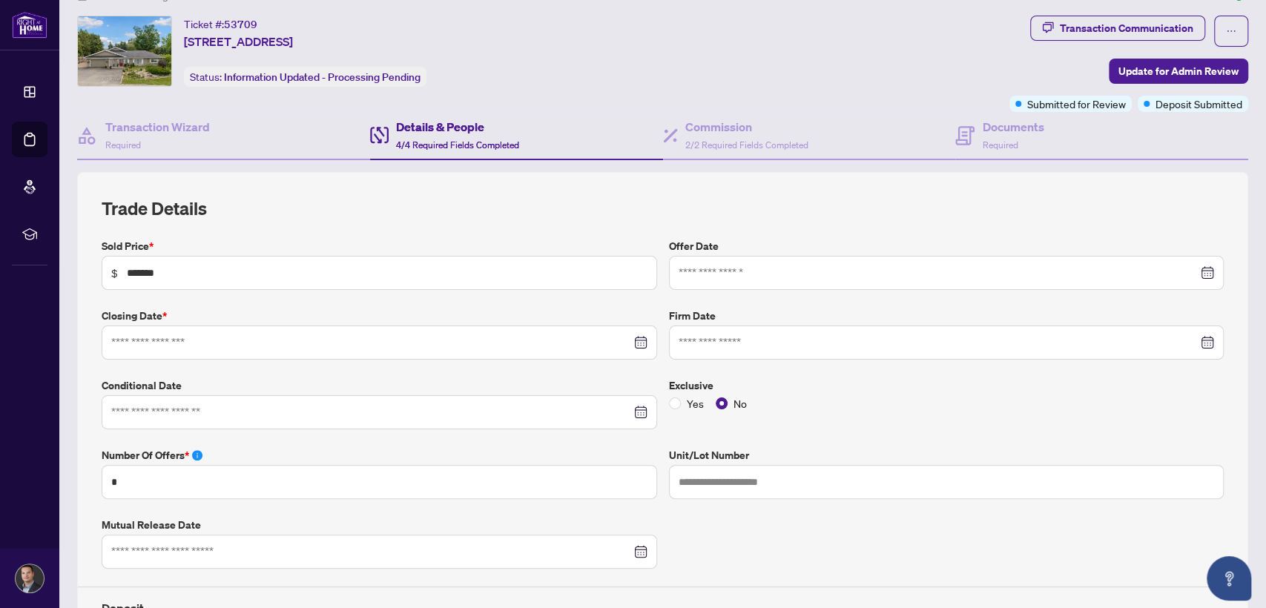
type input "**********"
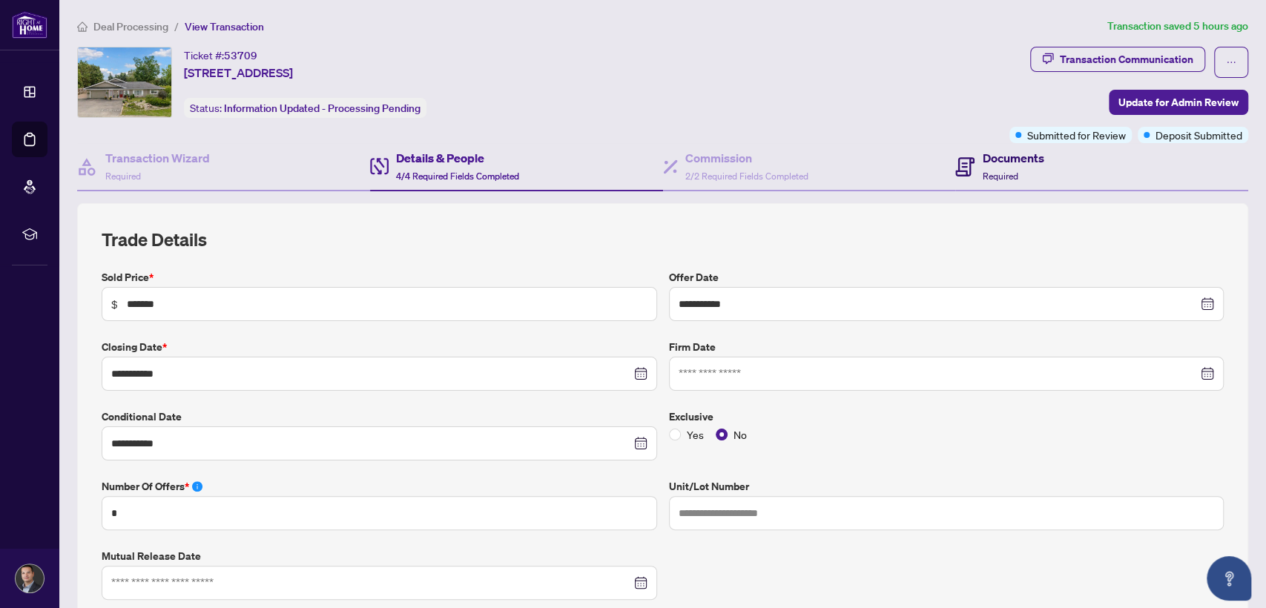
click at [987, 171] on span "Required" at bounding box center [1000, 176] width 36 height 11
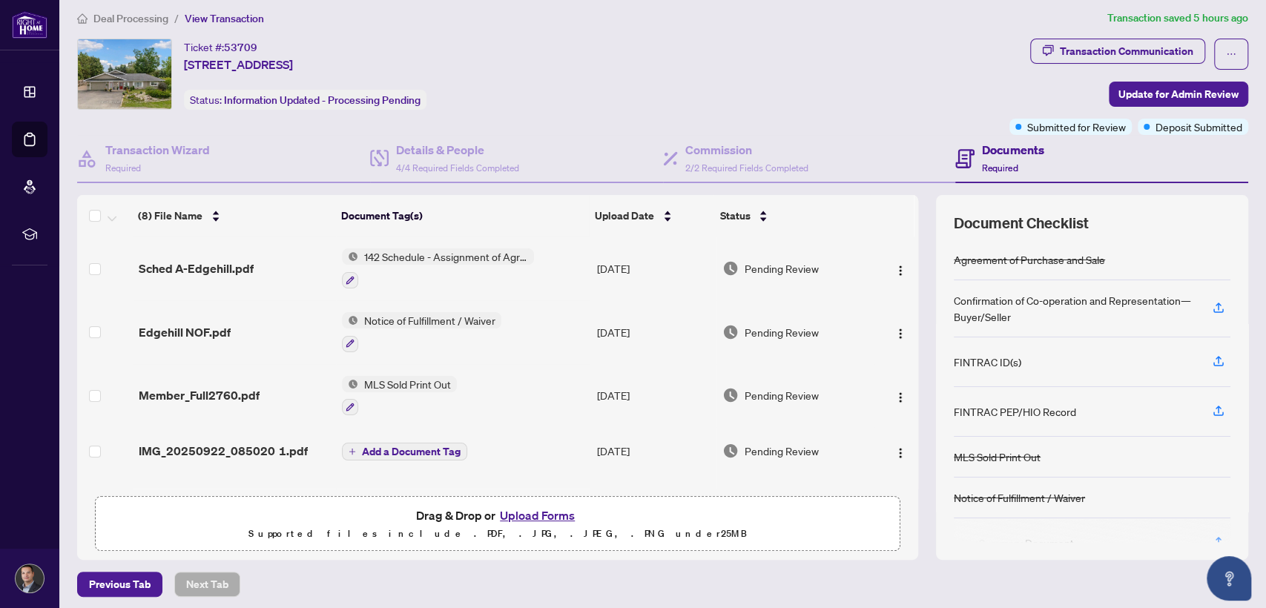
scroll to position [13, 0]
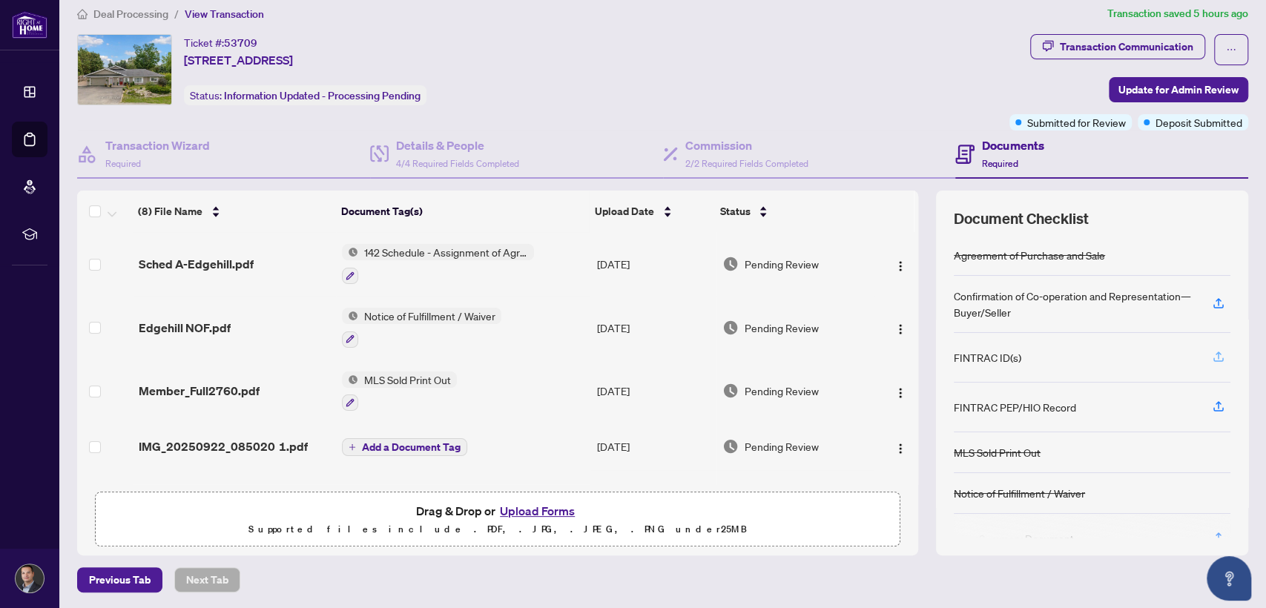
click at [1212, 350] on icon "button" at bounding box center [1218, 356] width 13 height 13
click at [154, 144] on h4 "Transaction Wizard" at bounding box center [157, 145] width 105 height 18
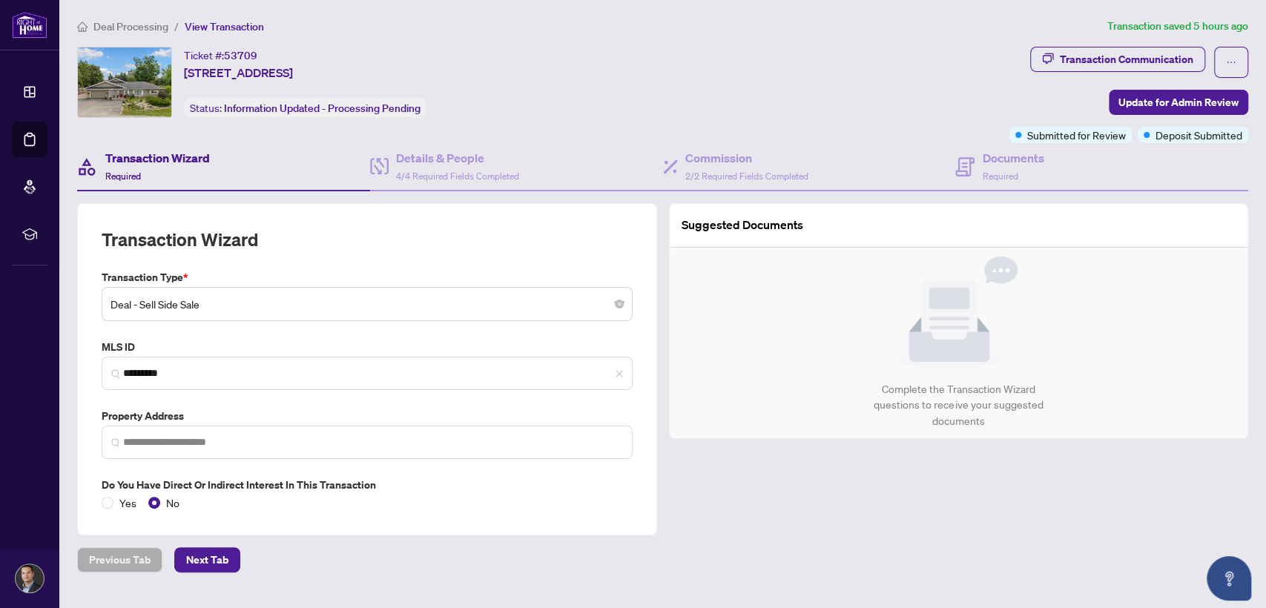
type input "**********"
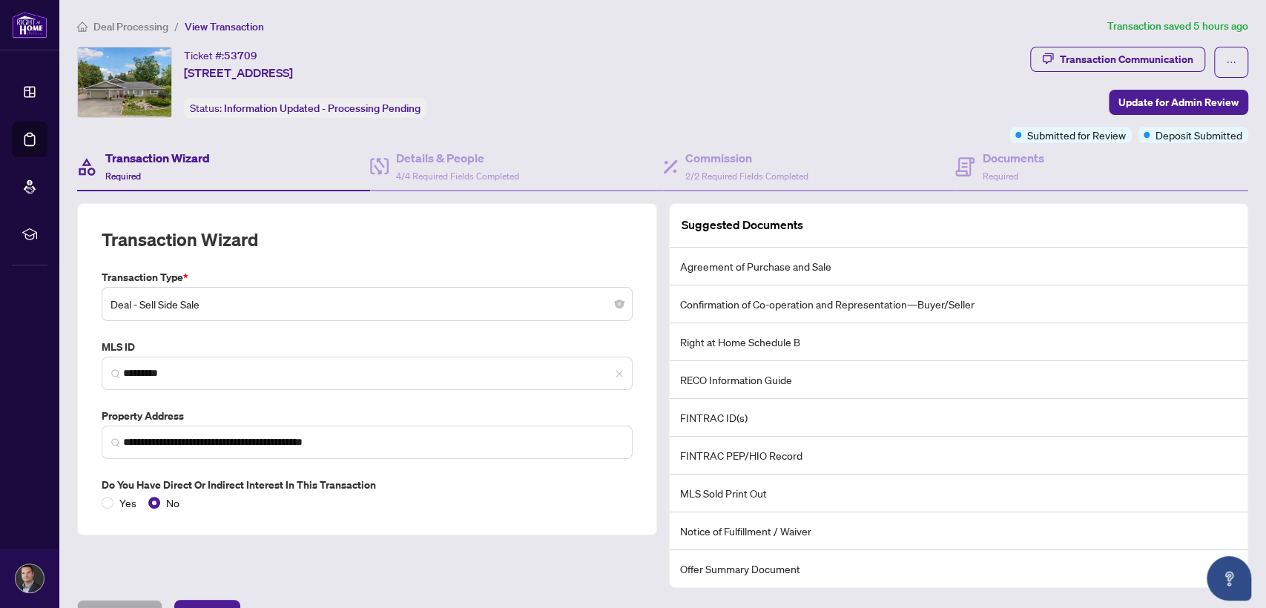
scroll to position [31, 0]
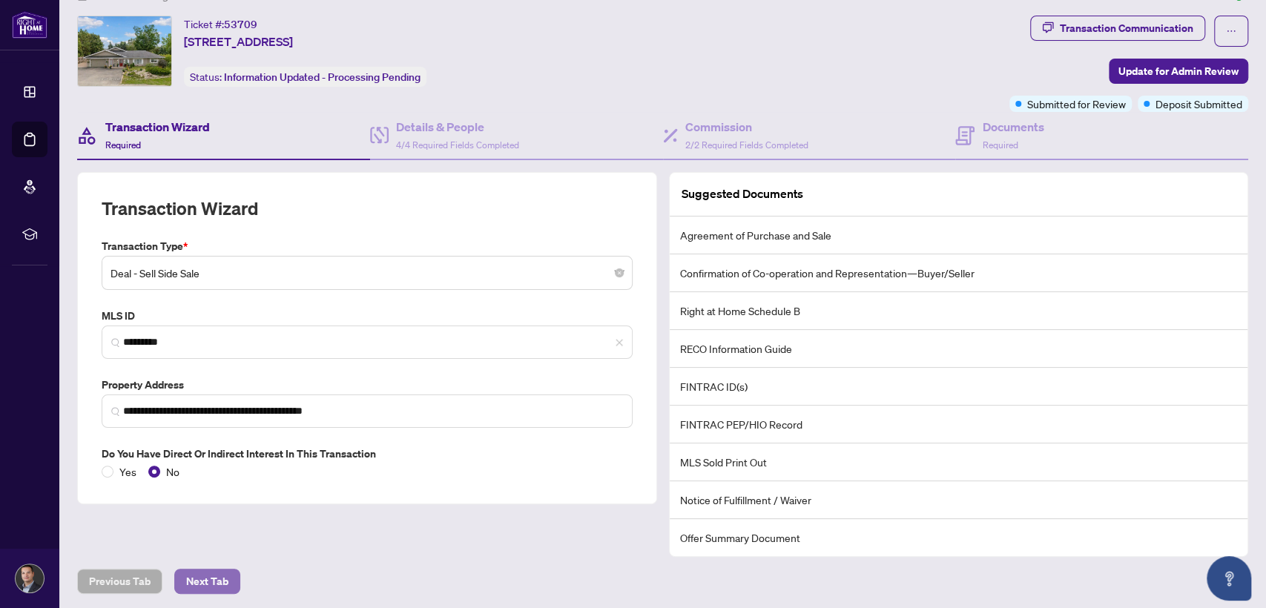
click at [194, 570] on span "Next Tab" at bounding box center [207, 582] width 42 height 24
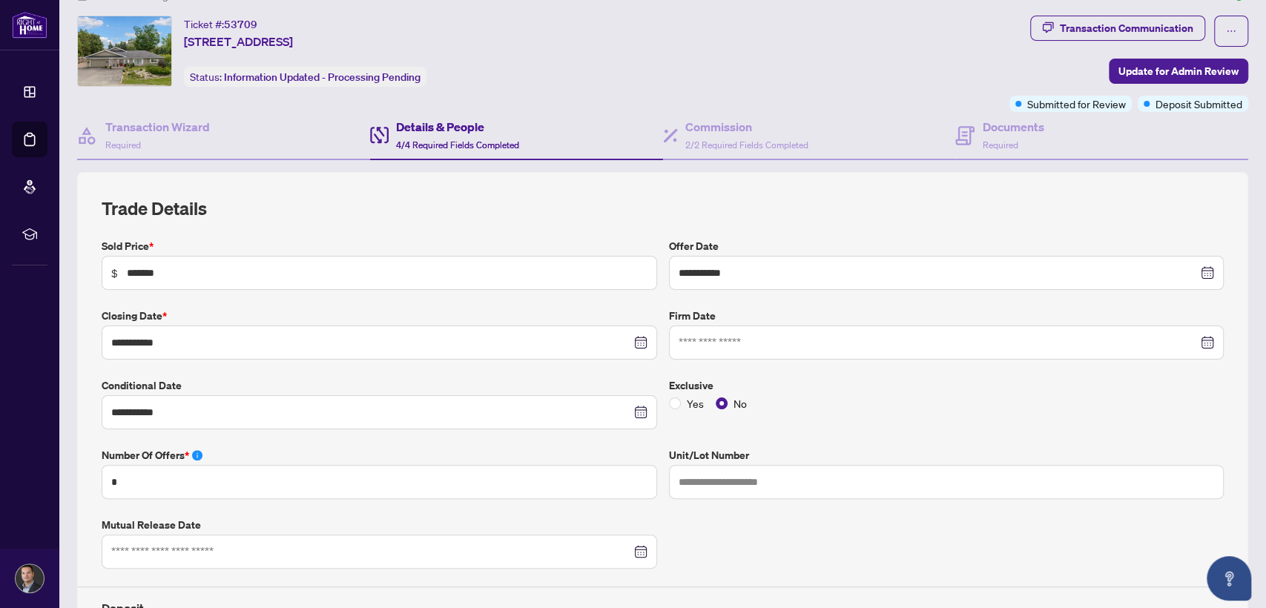
type input "**********"
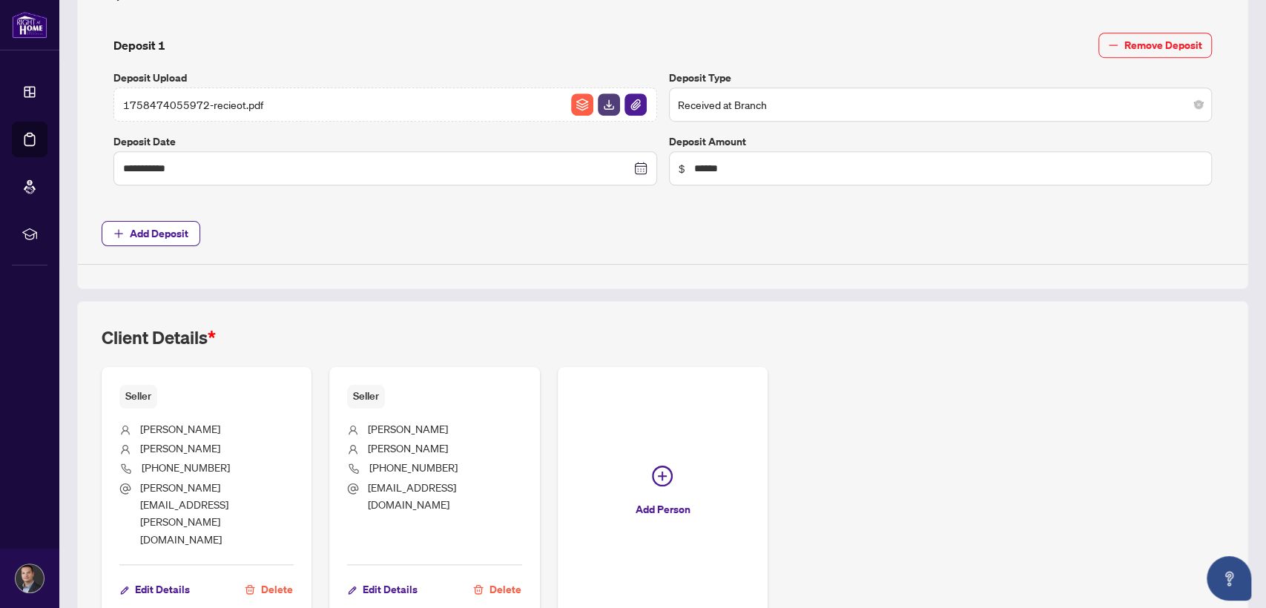
scroll to position [682, 0]
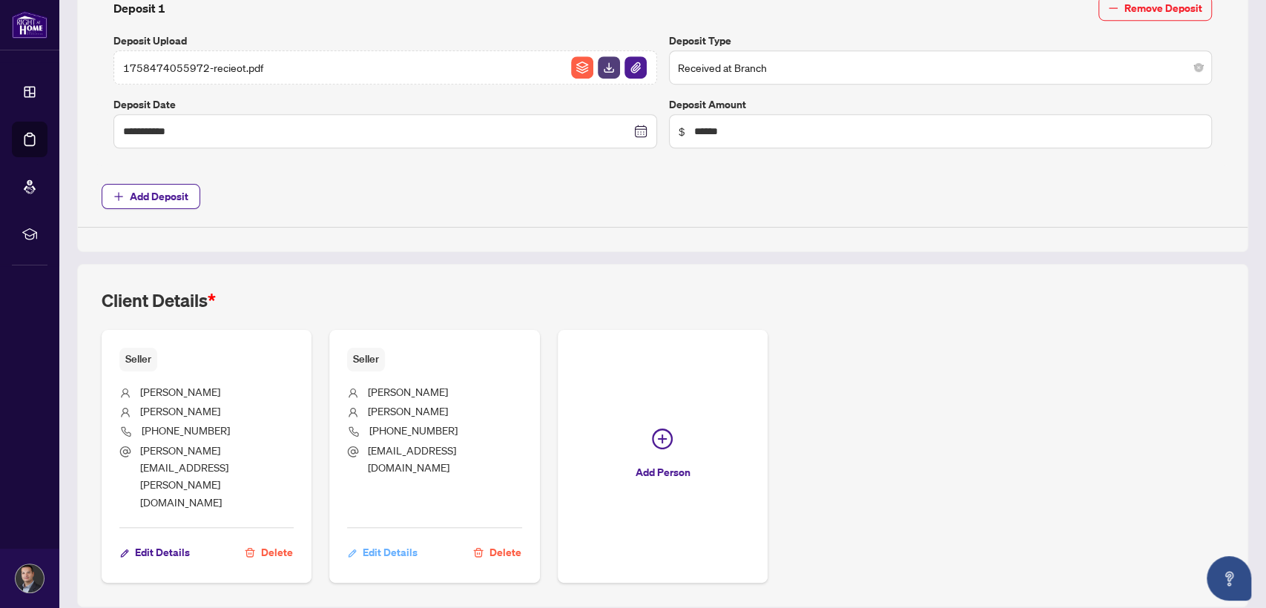
click at [369, 541] on span "Edit Details" at bounding box center [390, 553] width 55 height 24
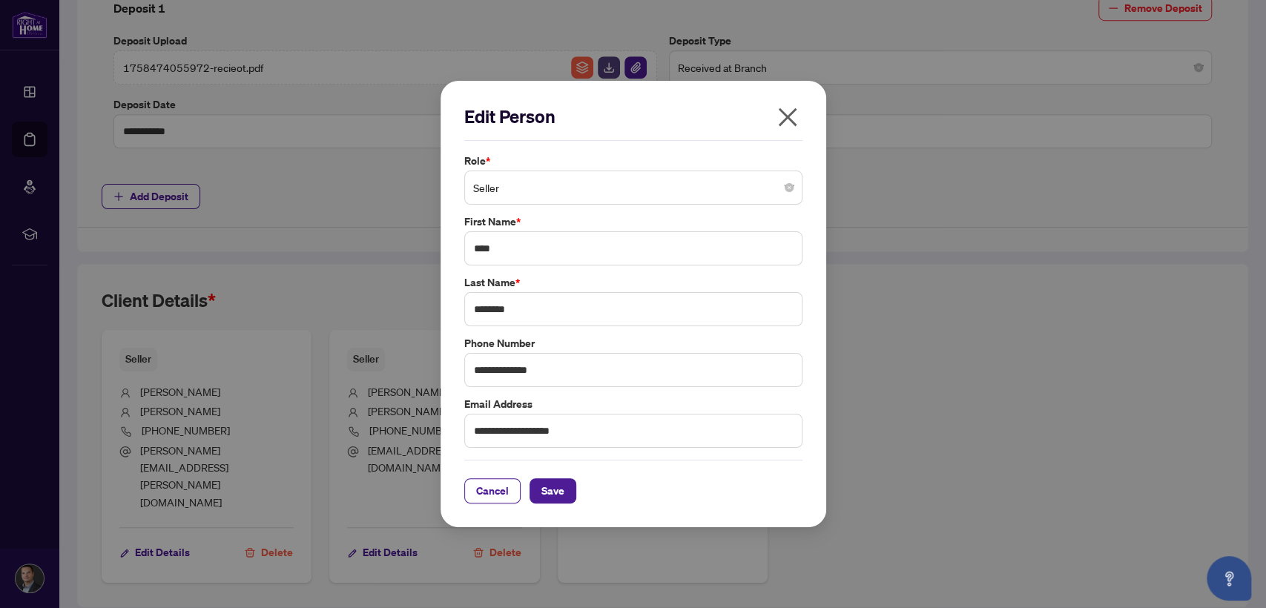
click at [783, 123] on icon "close" at bounding box center [788, 117] width 24 height 24
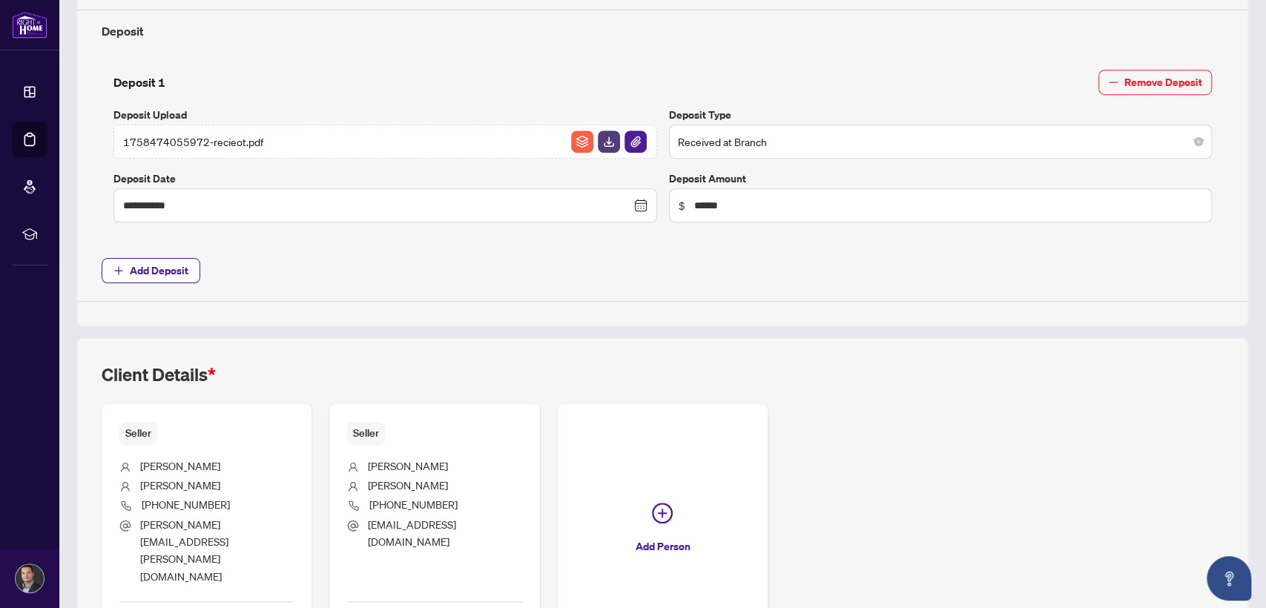
scroll to position [604, 0]
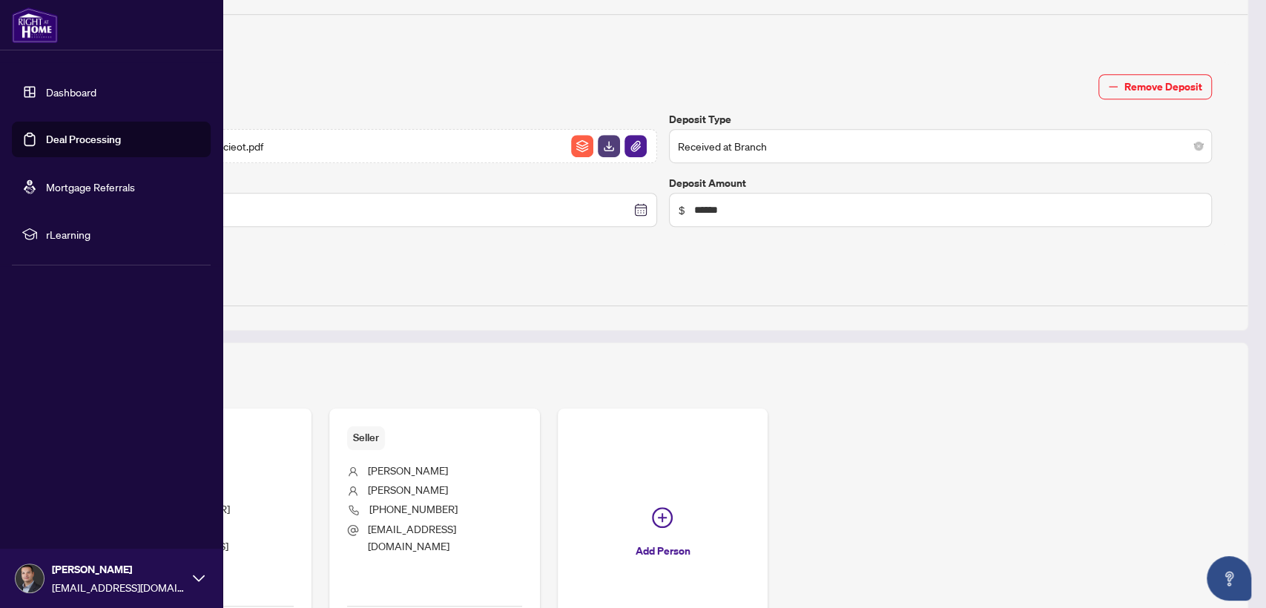
click at [61, 96] on link "Dashboard" at bounding box center [71, 91] width 50 height 13
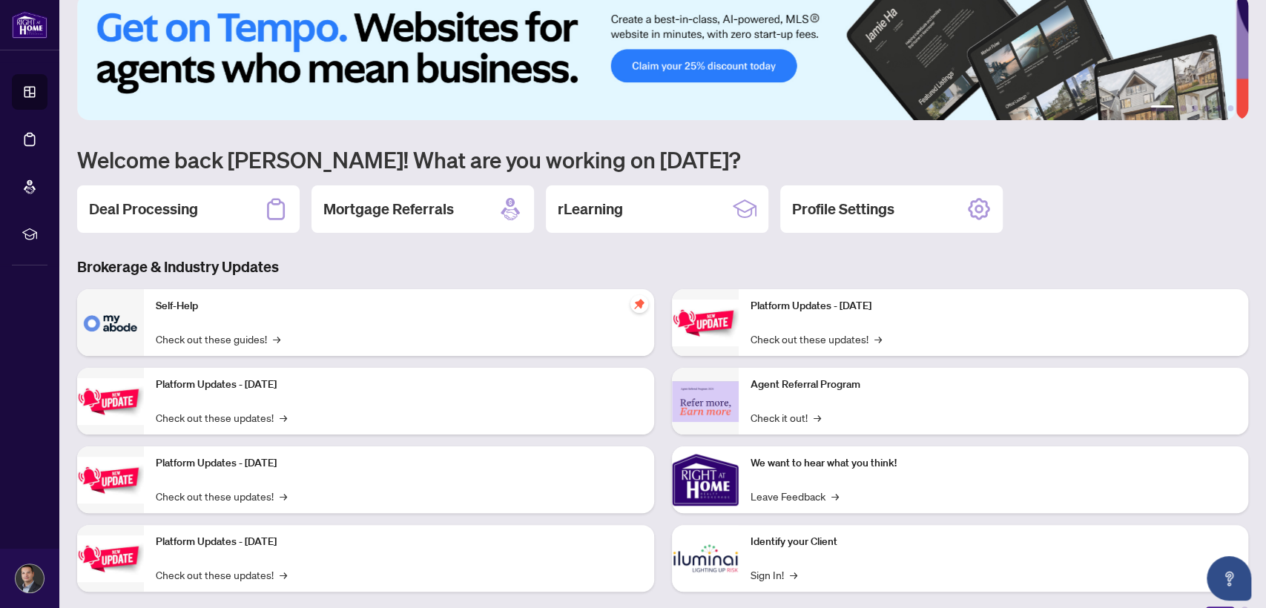
scroll to position [47, 0]
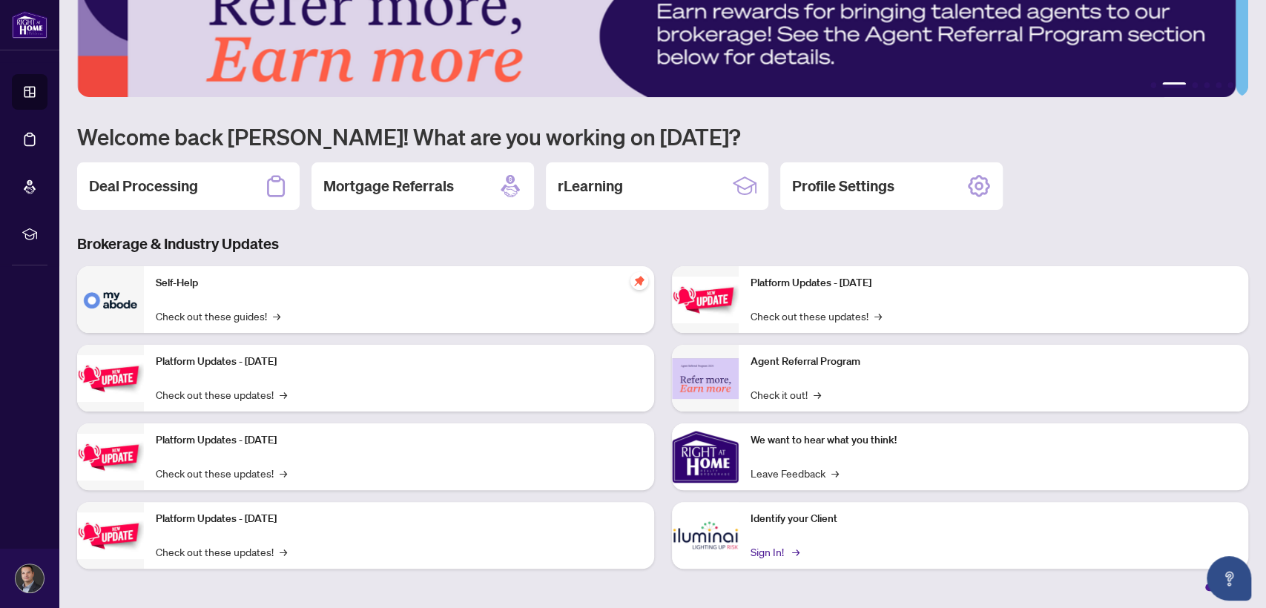
click at [754, 547] on link "Sign In! →" at bounding box center [774, 552] width 47 height 16
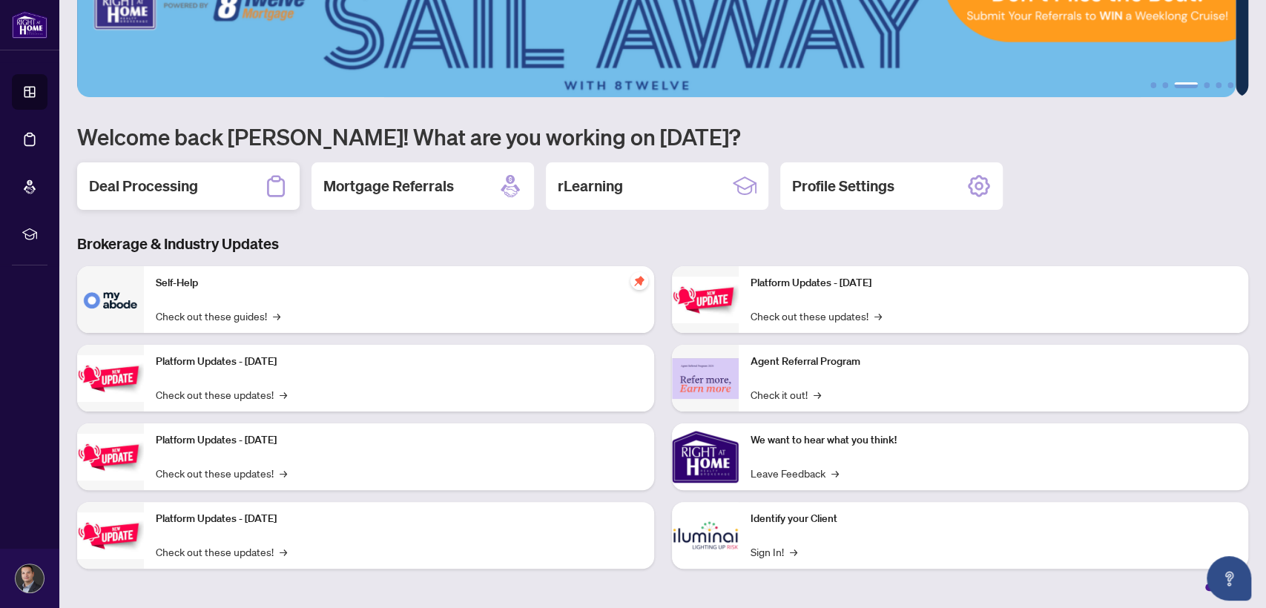
click at [191, 180] on h2 "Deal Processing" at bounding box center [143, 186] width 109 height 21
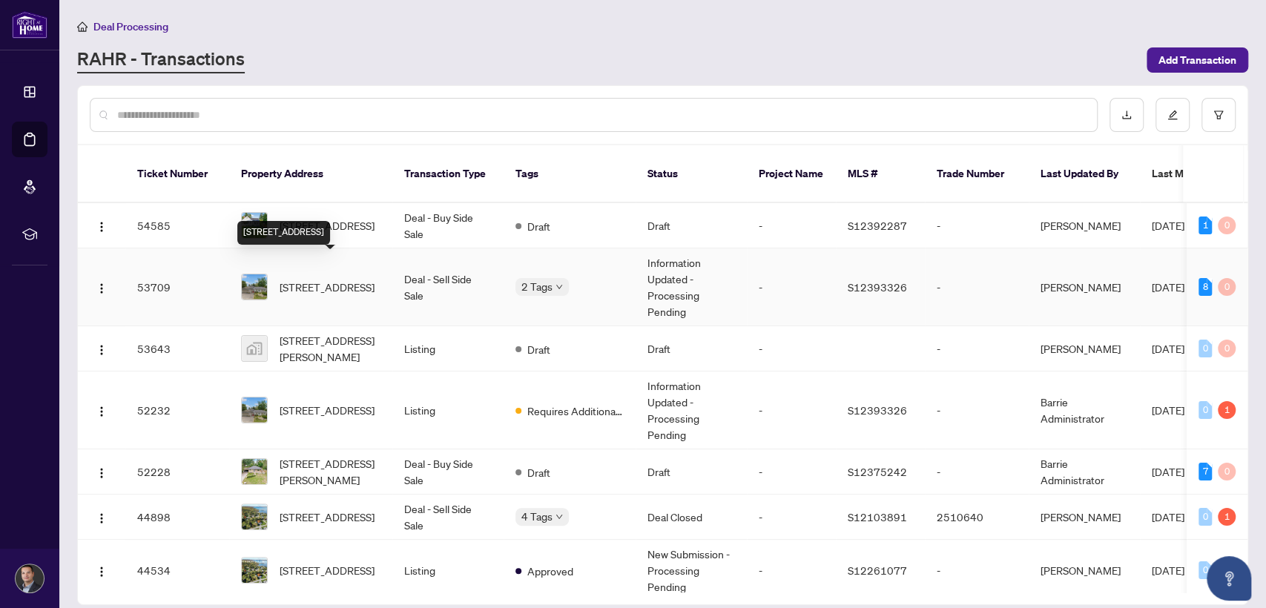
click at [314, 279] on span "[STREET_ADDRESS]" at bounding box center [327, 287] width 95 height 16
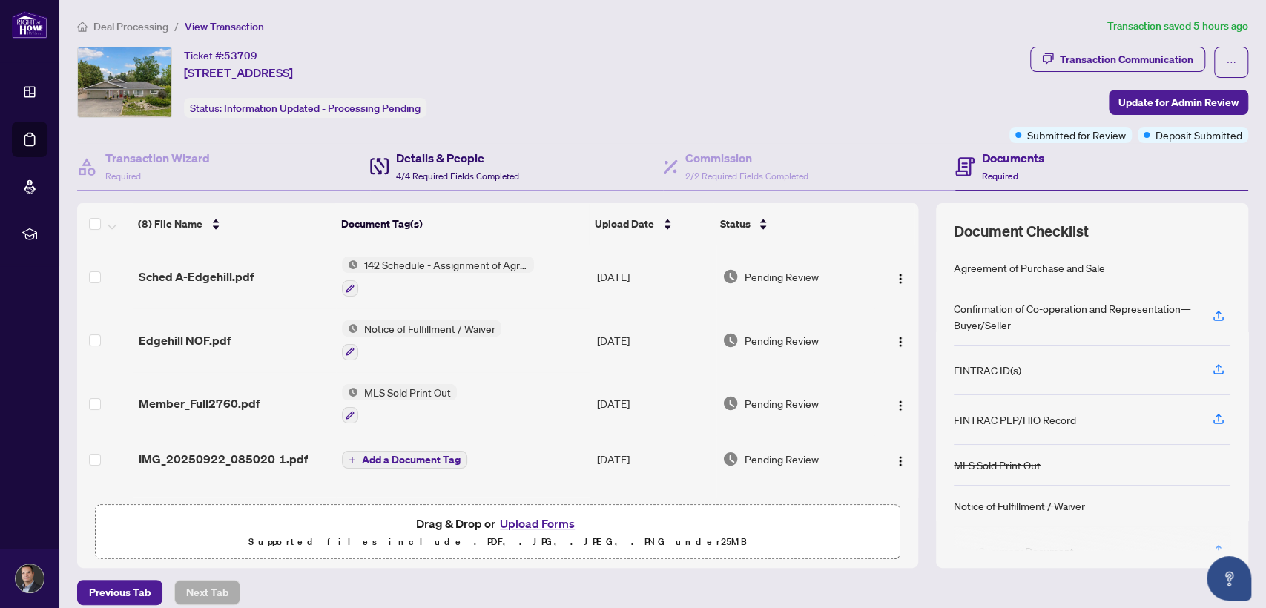
click at [434, 162] on h4 "Details & People" at bounding box center [457, 158] width 123 height 18
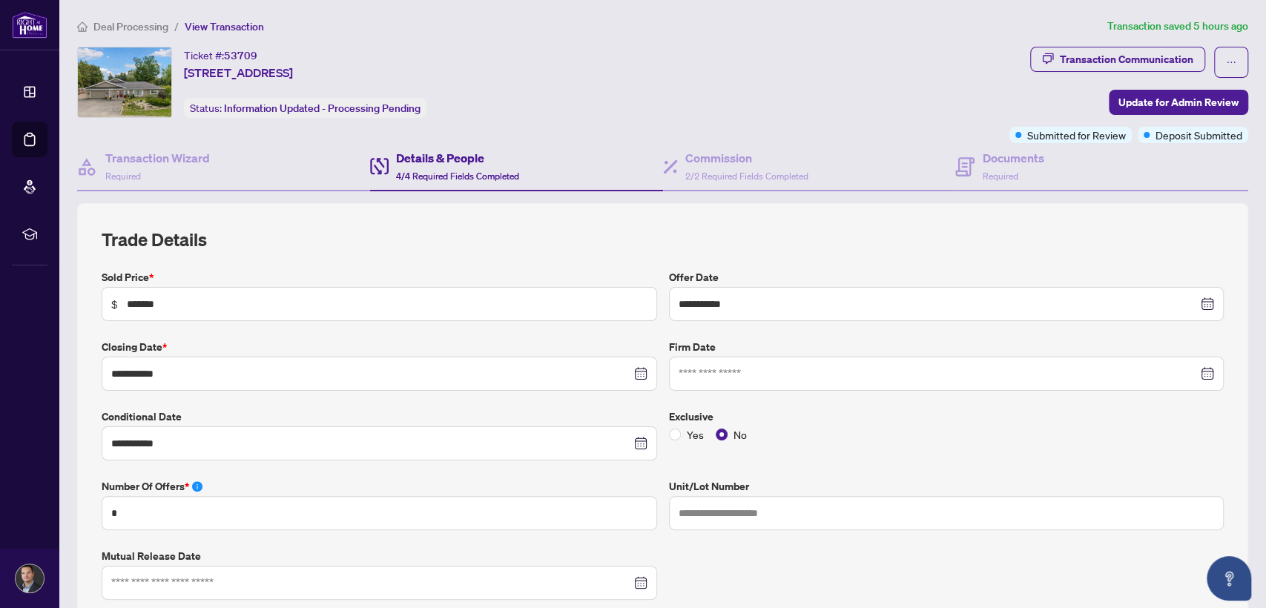
type input "**********"
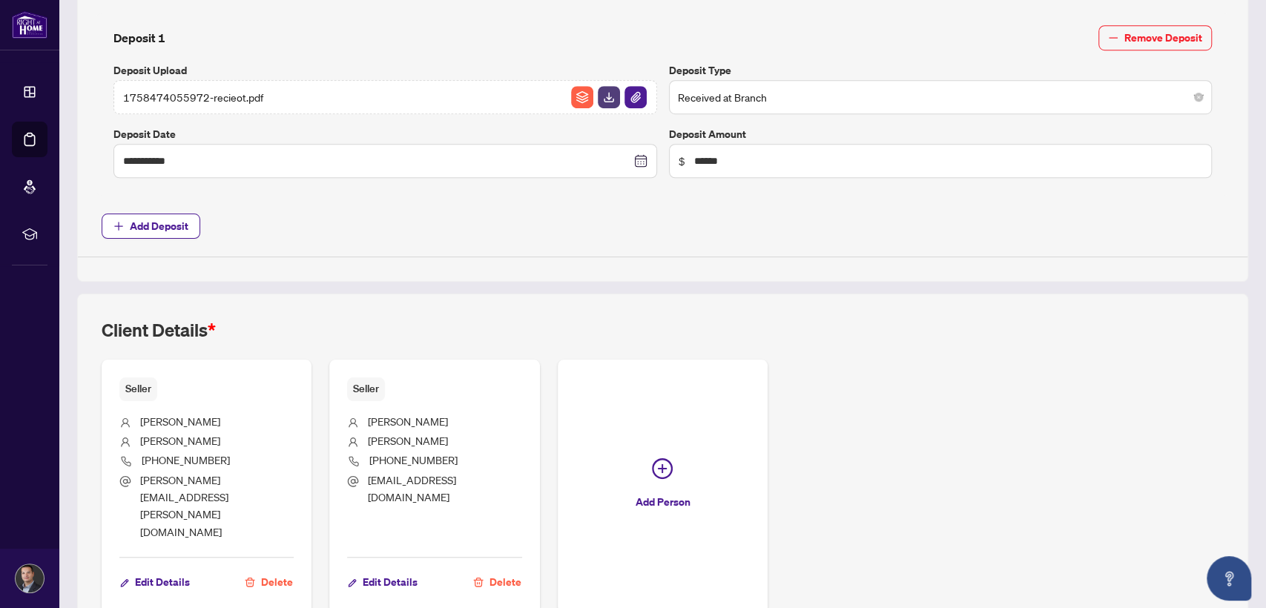
scroll to position [682, 0]
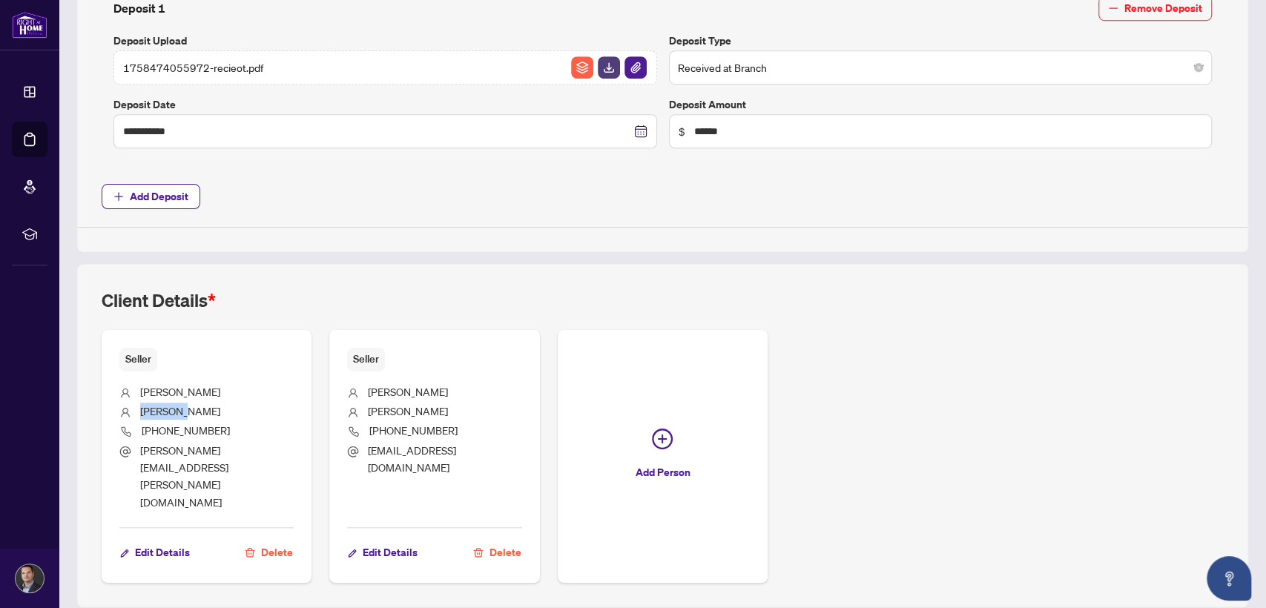
drag, startPoint x: 199, startPoint y: 405, endPoint x: 140, endPoint y: 406, distance: 58.6
click at [140, 406] on li "[PERSON_NAME]" at bounding box center [206, 412] width 174 height 19
copy span "[PERSON_NAME]"
drag, startPoint x: 276, startPoint y: 444, endPoint x: 136, endPoint y: 444, distance: 139.5
click at [136, 444] on li "[PERSON_NAME][EMAIL_ADDRESS][PERSON_NAME][DOMAIN_NAME]" at bounding box center [206, 477] width 174 height 70
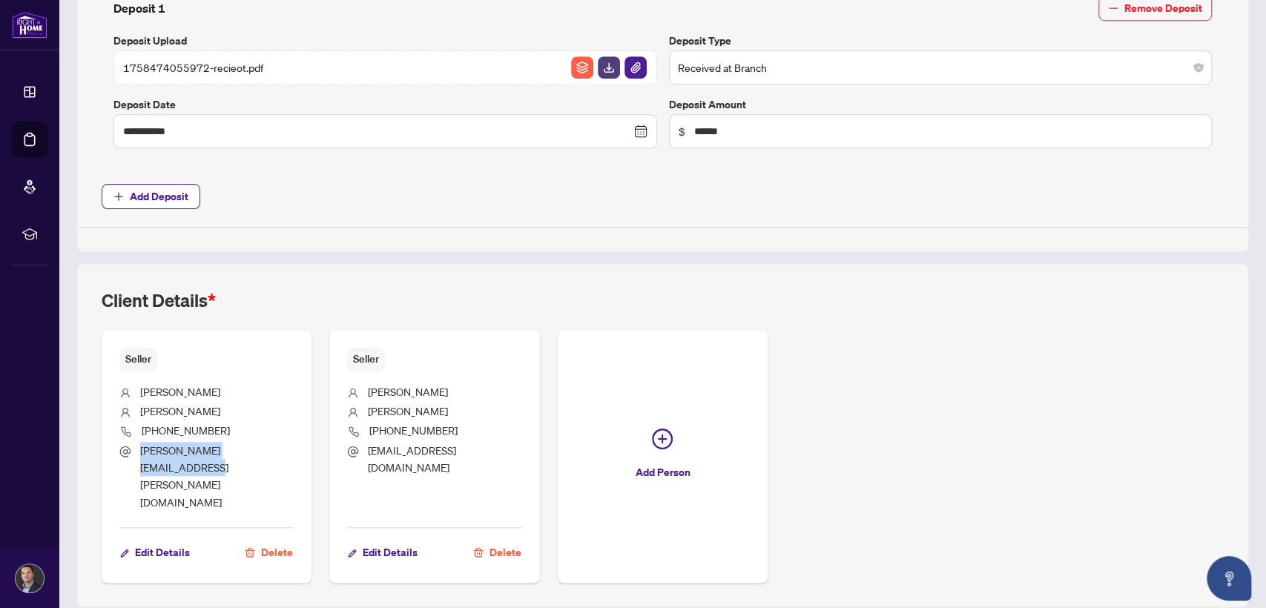
copy span "[PERSON_NAME][EMAIL_ADDRESS][PERSON_NAME][DOMAIN_NAME]"
drag, startPoint x: 427, startPoint y: 405, endPoint x: 368, endPoint y: 405, distance: 59.3
click at [368, 405] on li "[PERSON_NAME]" at bounding box center [434, 412] width 174 height 19
copy span "[PERSON_NAME]"
drag, startPoint x: 396, startPoint y: 387, endPoint x: 362, endPoint y: 385, distance: 34.2
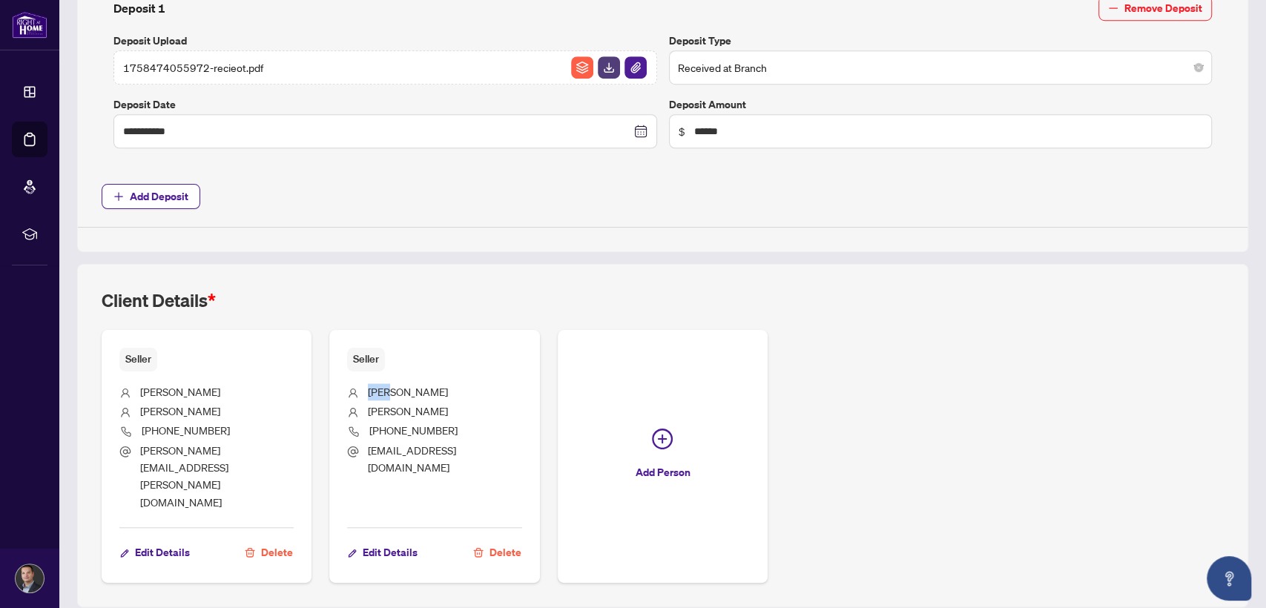
click at [362, 385] on li "[PERSON_NAME]" at bounding box center [434, 392] width 174 height 19
copy span "[PERSON_NAME]"
drag, startPoint x: 473, startPoint y: 447, endPoint x: 363, endPoint y: 448, distance: 109.1
click at [363, 448] on li "[EMAIL_ADDRESS][DOMAIN_NAME]" at bounding box center [434, 459] width 174 height 35
copy span "[EMAIL_ADDRESS][DOMAIN_NAME]"
